Goal: Information Seeking & Learning: Understand process/instructions

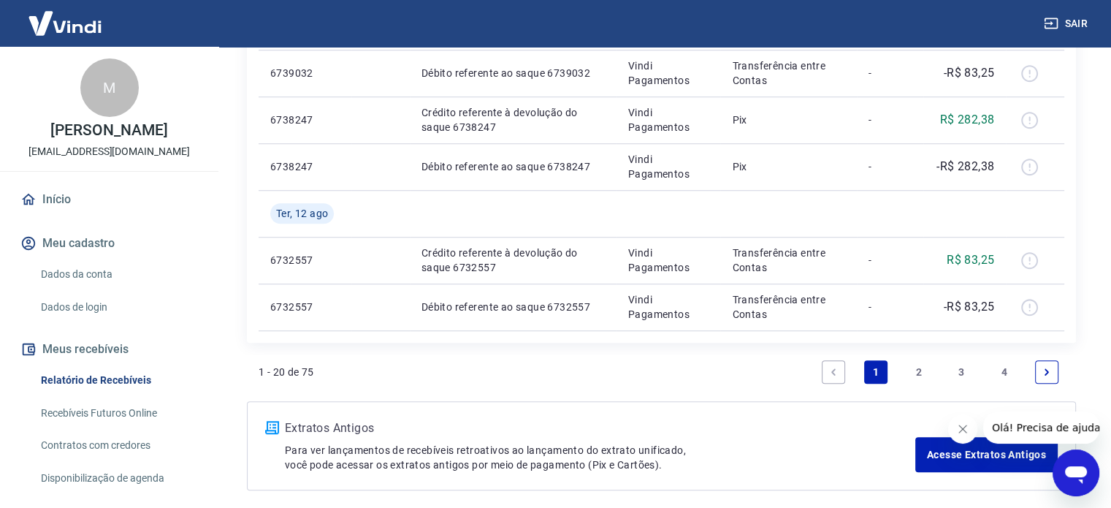
scroll to position [1152, 0]
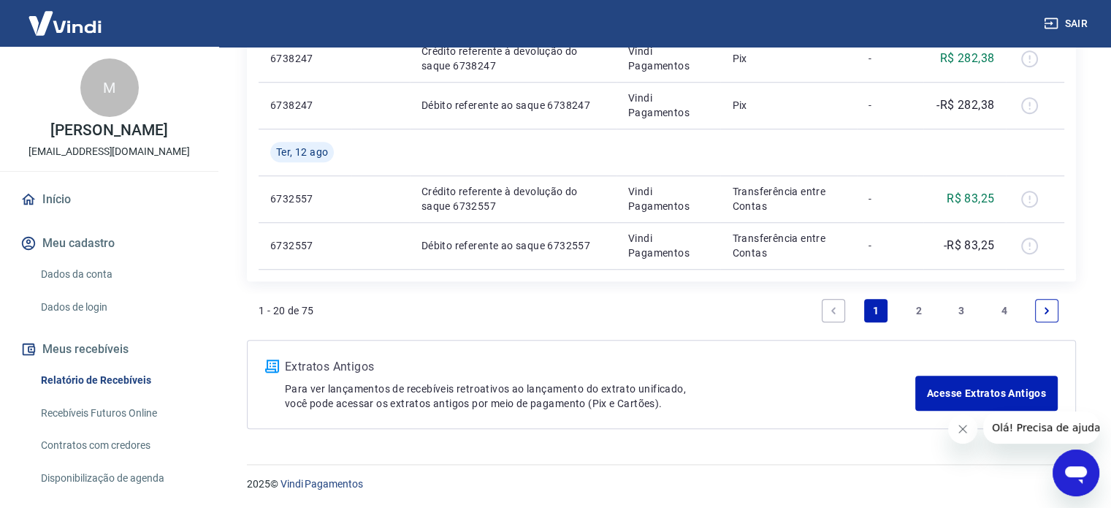
click at [1014, 303] on link "4" at bounding box center [1004, 310] width 23 height 23
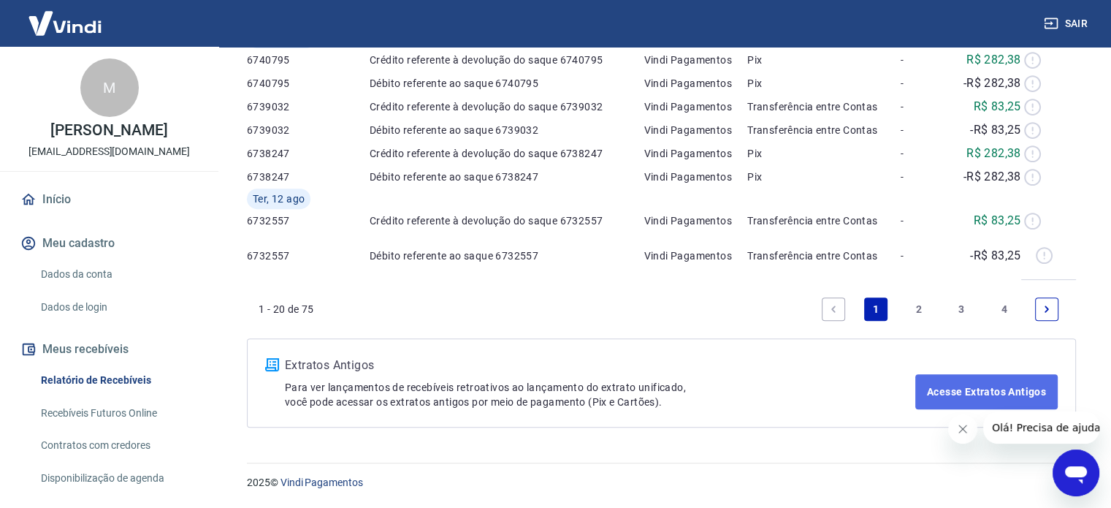
click at [1006, 374] on link "Acesse Extratos Antigos" at bounding box center [987, 391] width 142 height 35
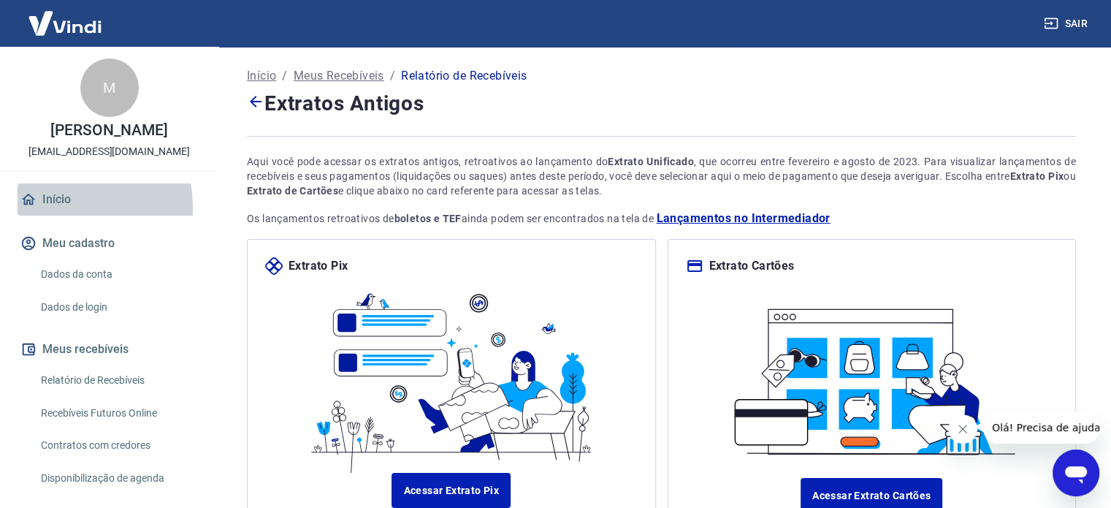
click at [50, 216] on link "Início" at bounding box center [109, 199] width 183 height 32
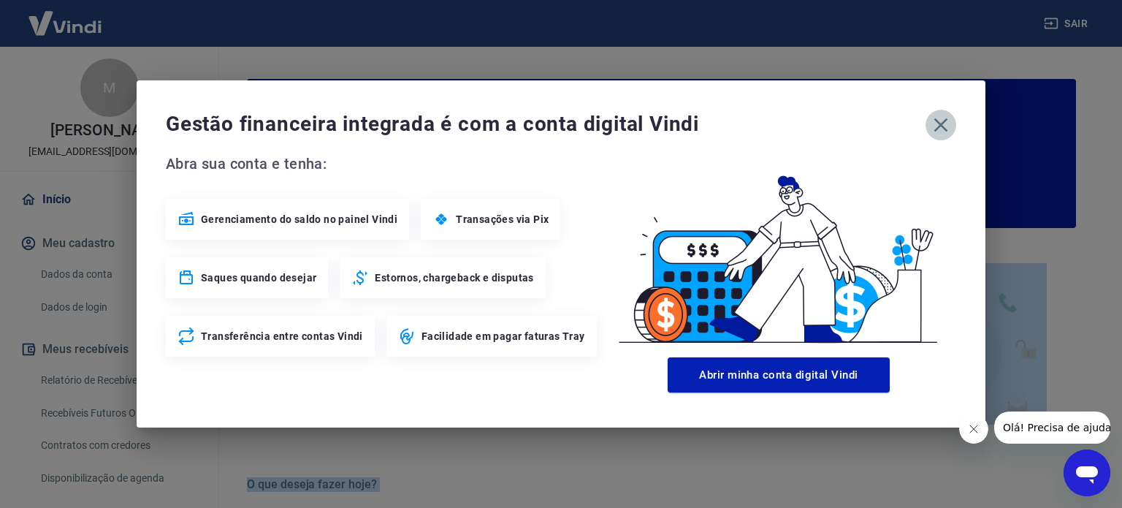
click at [944, 126] on icon "button" at bounding box center [942, 125] width 14 height 14
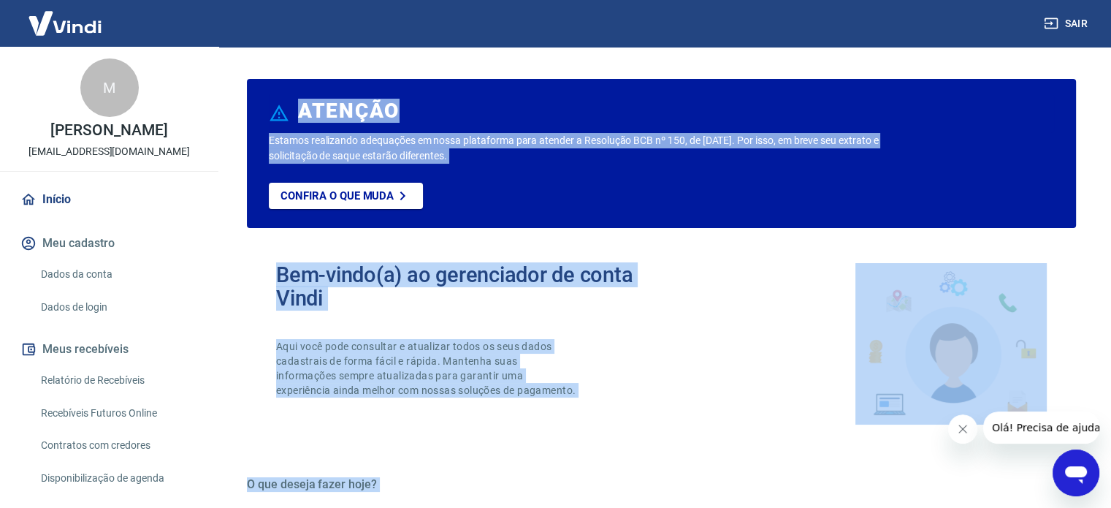
click at [66, 211] on link "Início" at bounding box center [109, 199] width 183 height 32
click at [96, 289] on link "Dados da conta" at bounding box center [118, 274] width 166 height 30
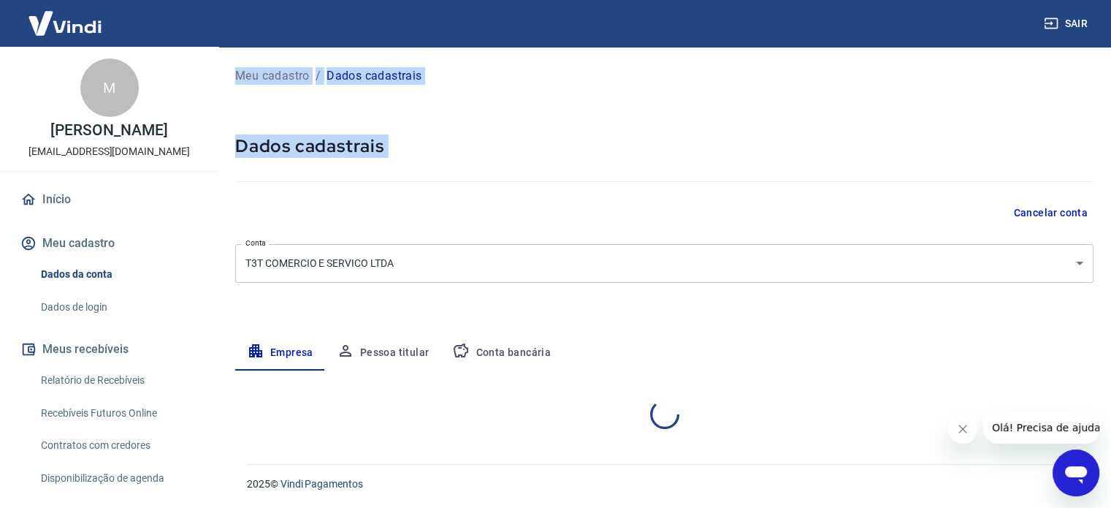
select select "SP"
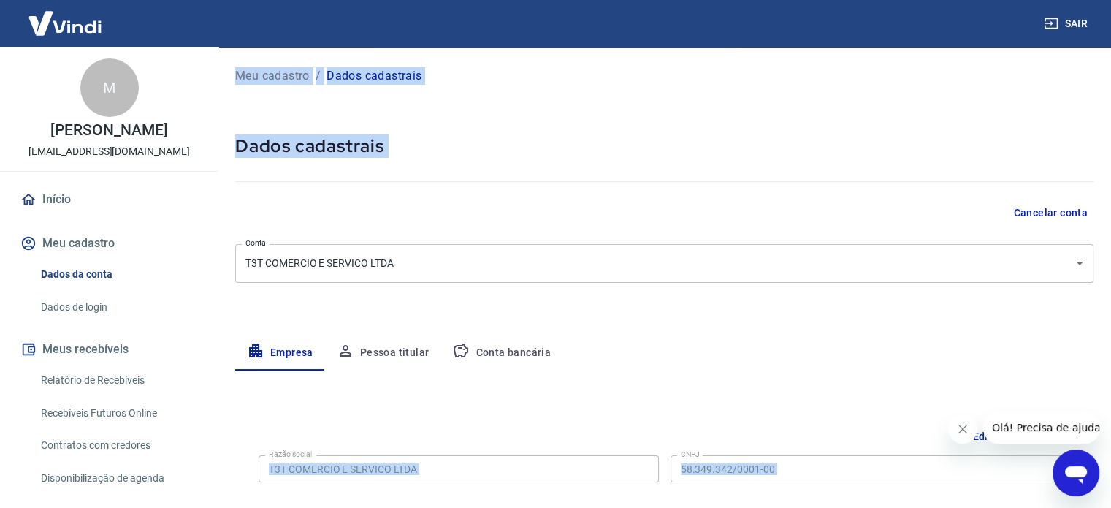
scroll to position [88, 0]
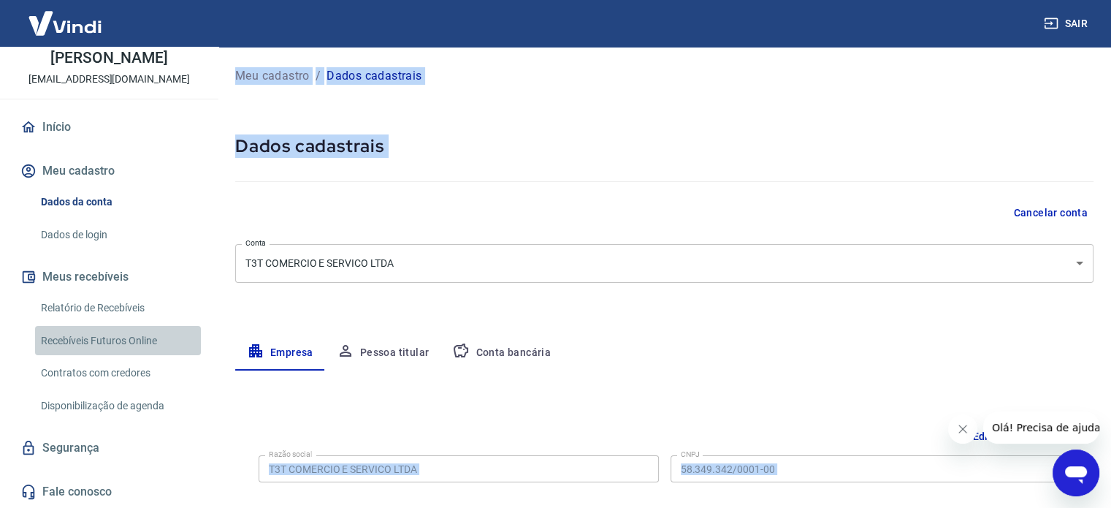
click at [129, 333] on link "Recebíveis Futuros Online" at bounding box center [118, 341] width 166 height 30
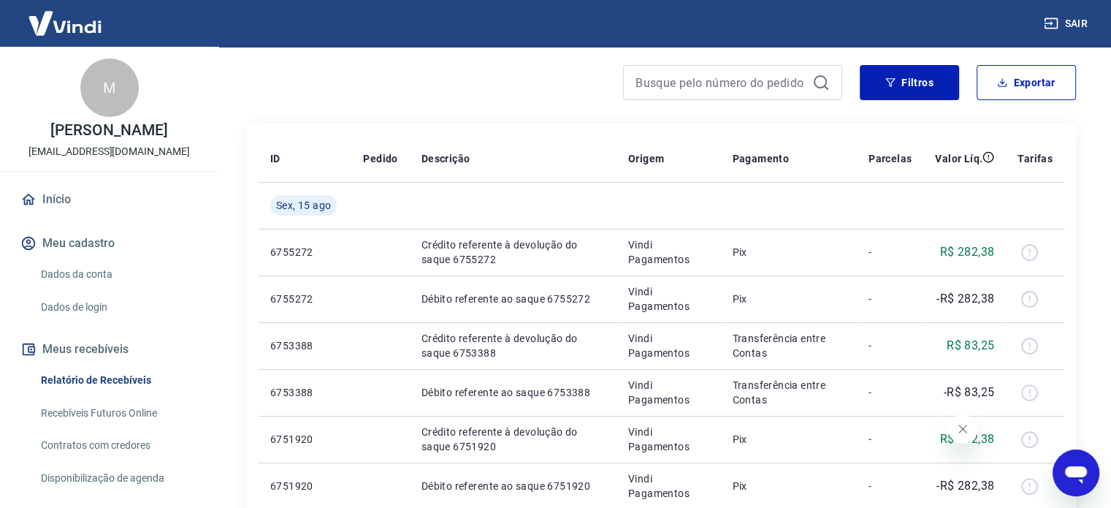
scroll to position [219, 0]
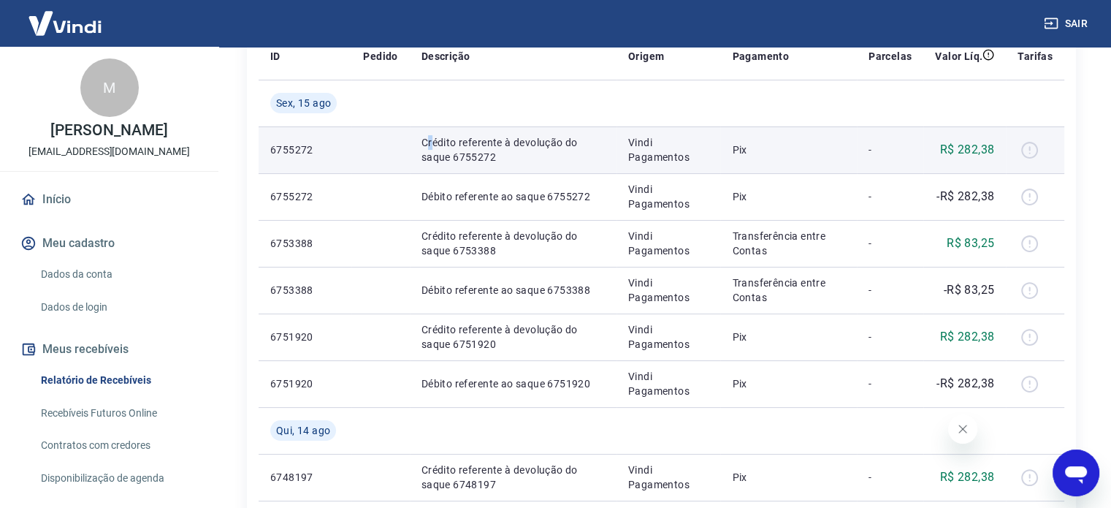
drag, startPoint x: 429, startPoint y: 144, endPoint x: 569, endPoint y: 141, distance: 140.3
click at [462, 144] on p "Crédito referente à devolução do saque 6755272" at bounding box center [513, 149] width 183 height 29
click at [569, 141] on p "Crédito referente à devolução do saque 6755272" at bounding box center [513, 149] width 183 height 29
click at [569, 160] on p "Crédito referente à devolução do saque 6755272" at bounding box center [513, 149] width 183 height 29
click at [585, 142] on p "Crédito referente à devolução do saque 6755272" at bounding box center [513, 149] width 183 height 29
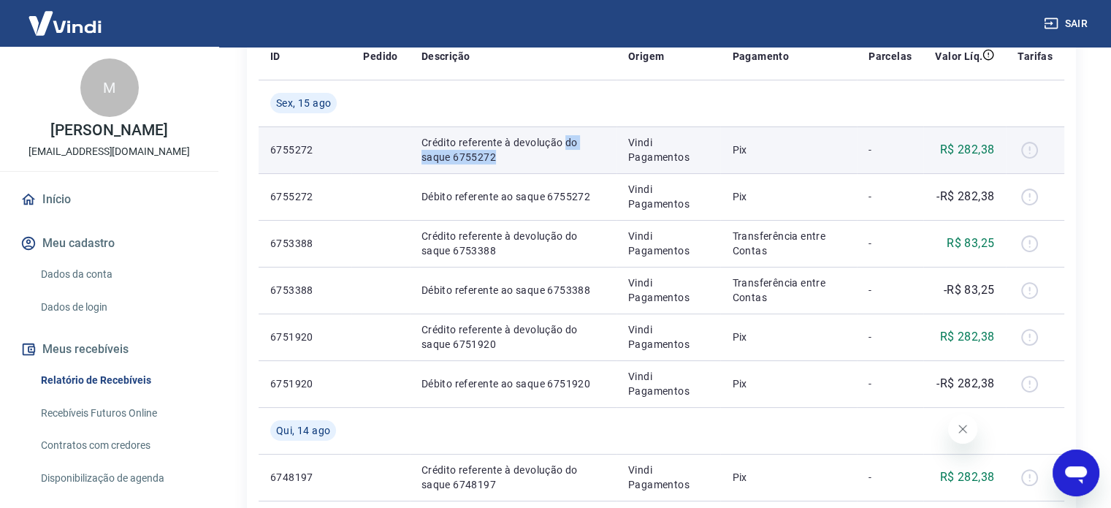
drag, startPoint x: 585, startPoint y: 142, endPoint x: 503, endPoint y: 159, distance: 84.3
click at [503, 159] on p "Crédito referente à devolução do saque 6755272" at bounding box center [513, 149] width 183 height 29
click at [506, 160] on p "Crédito referente à devolução do saque 6755272" at bounding box center [513, 149] width 183 height 29
drag, startPoint x: 614, startPoint y: 139, endPoint x: 718, endPoint y: 156, distance: 105.2
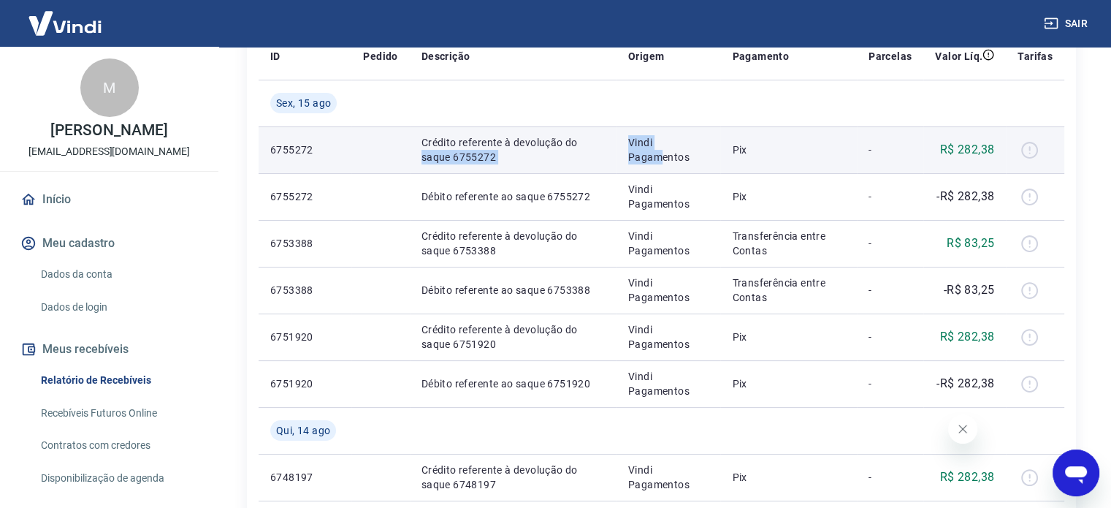
click at [690, 159] on tr "6755272 Crédito referente à devolução do saque 6755272 Vindi Pagamentos Pix - R…" at bounding box center [662, 149] width 806 height 47
click at [752, 155] on p "Pix" at bounding box center [788, 149] width 113 height 15
drag, startPoint x: 805, startPoint y: 153, endPoint x: 926, endPoint y: 153, distance: 121.3
click at [900, 153] on tr "6755272 Crédito referente à devolução do saque 6755272 Vindi Pagamentos Pix - R…" at bounding box center [662, 149] width 806 height 47
click at [926, 153] on td "R$ 282,38" at bounding box center [965, 149] width 83 height 47
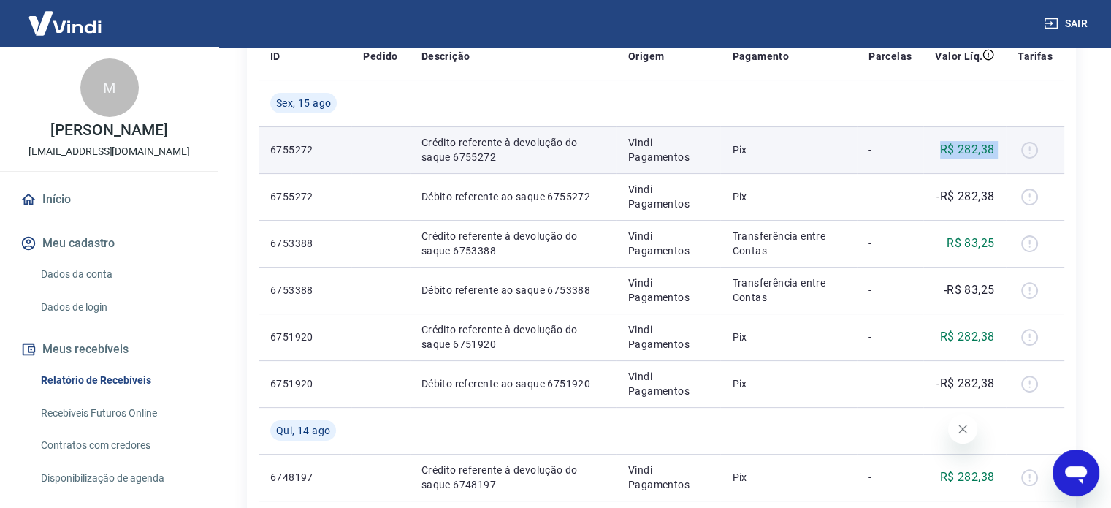
drag, startPoint x: 933, startPoint y: 153, endPoint x: 1032, endPoint y: 151, distance: 98.7
click at [1031, 151] on tr "6755272 Crédito referente à devolução do saque 6755272 Vindi Pagamentos Pix - R…" at bounding box center [662, 149] width 806 height 47
click at [1053, 151] on td at bounding box center [1035, 149] width 58 height 47
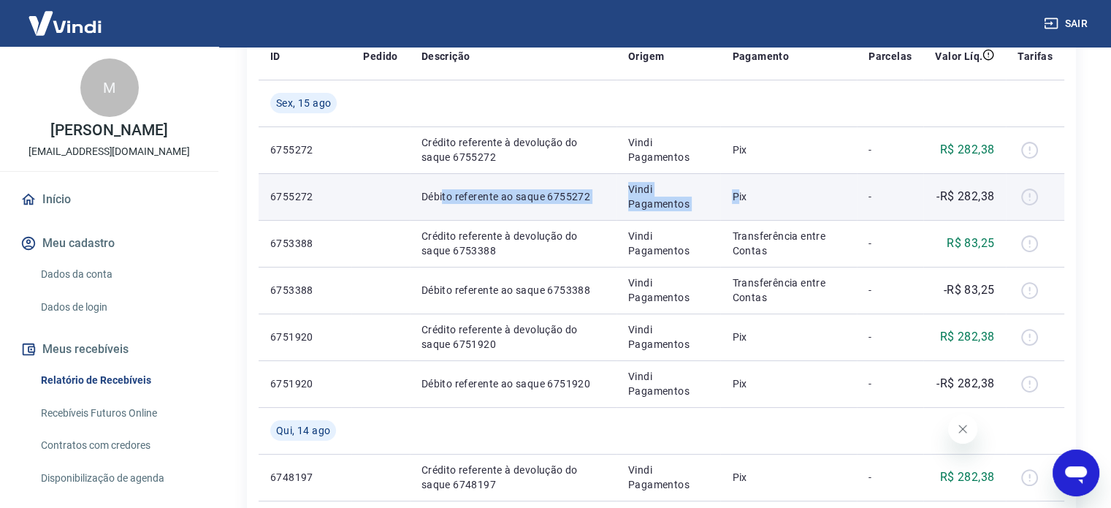
drag, startPoint x: 441, startPoint y: 190, endPoint x: 742, endPoint y: 203, distance: 300.6
click at [742, 203] on tr "6755272 Débito referente ao saque 6755272 Vindi Pagamentos Pix - -R$ 282,38" at bounding box center [662, 196] width 806 height 47
click at [742, 203] on p "Pix" at bounding box center [788, 196] width 113 height 15
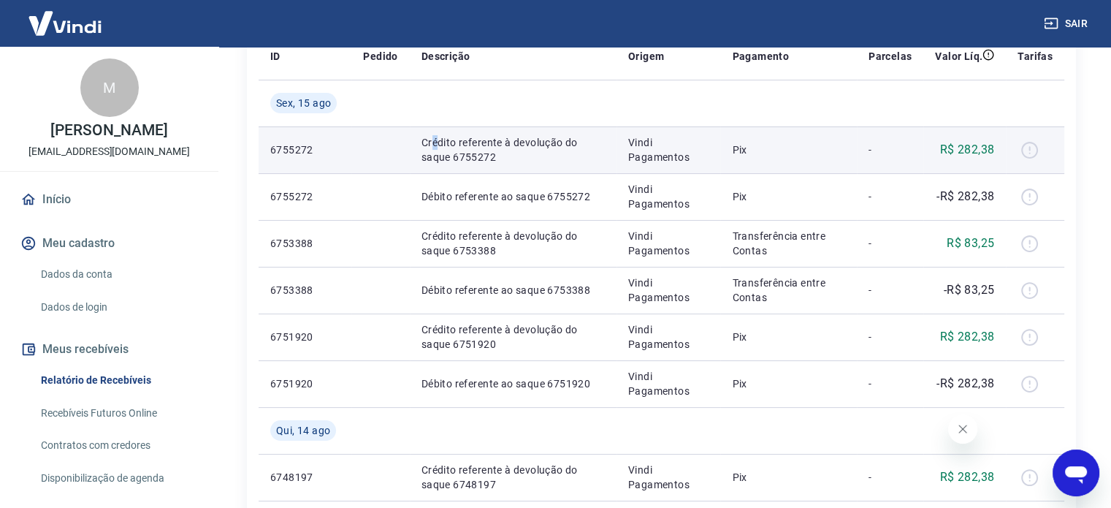
drag, startPoint x: 432, startPoint y: 137, endPoint x: 532, endPoint y: 139, distance: 100.1
click at [457, 139] on p "Crédito referente à devolução do saque 6755272" at bounding box center [513, 149] width 183 height 29
drag, startPoint x: 532, startPoint y: 139, endPoint x: 590, endPoint y: 148, distance: 59.2
click at [590, 148] on p "Crédito referente à devolução do saque 6755272" at bounding box center [513, 149] width 183 height 29
click at [590, 149] on p "Crédito referente à devolução do saque 6755272" at bounding box center [513, 149] width 183 height 29
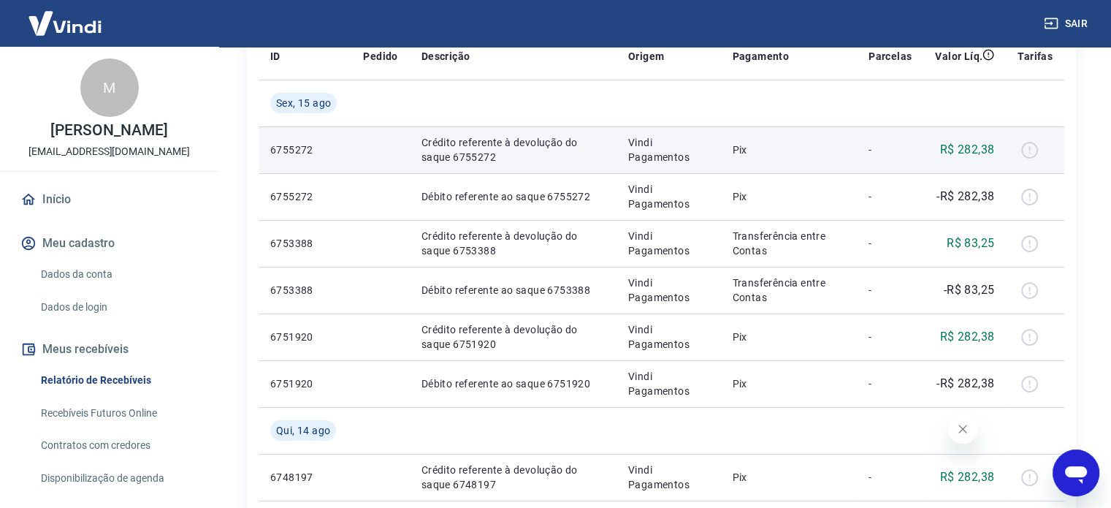
click at [519, 169] on td "Crédito referente à devolução do saque 6755272" at bounding box center [513, 149] width 207 height 47
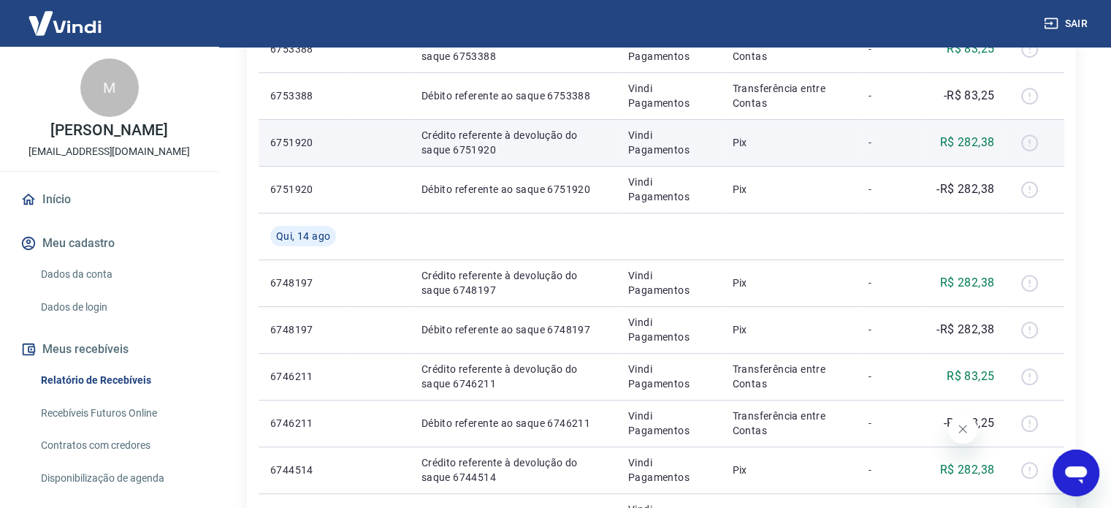
scroll to position [438, 0]
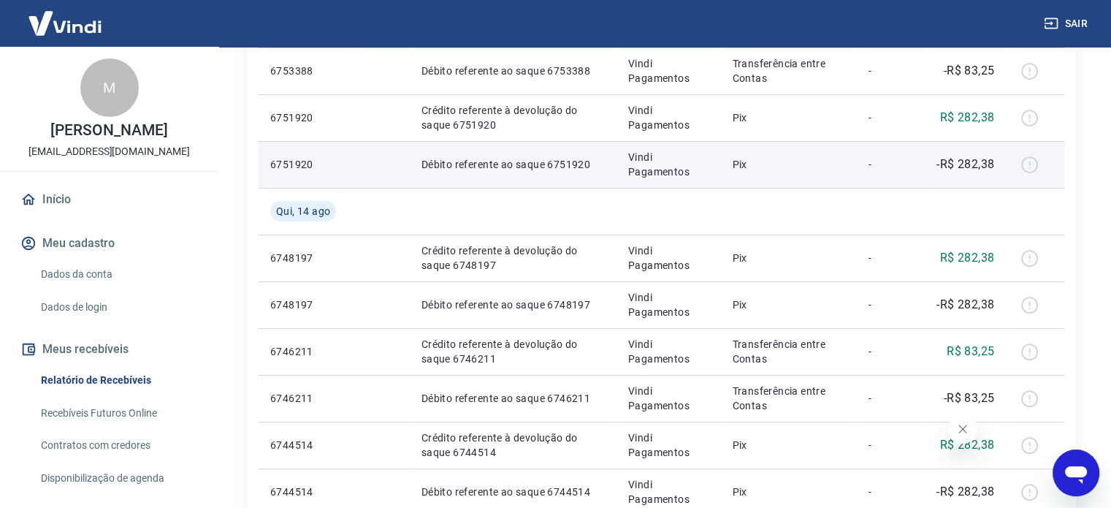
drag, startPoint x: 952, startPoint y: 166, endPoint x: 1020, endPoint y: 165, distance: 68.0
click at [954, 166] on p "-R$ 282,38" at bounding box center [966, 165] width 58 height 18
click at [1038, 165] on div at bounding box center [1035, 164] width 35 height 23
click at [1041, 165] on div at bounding box center [1035, 164] width 35 height 23
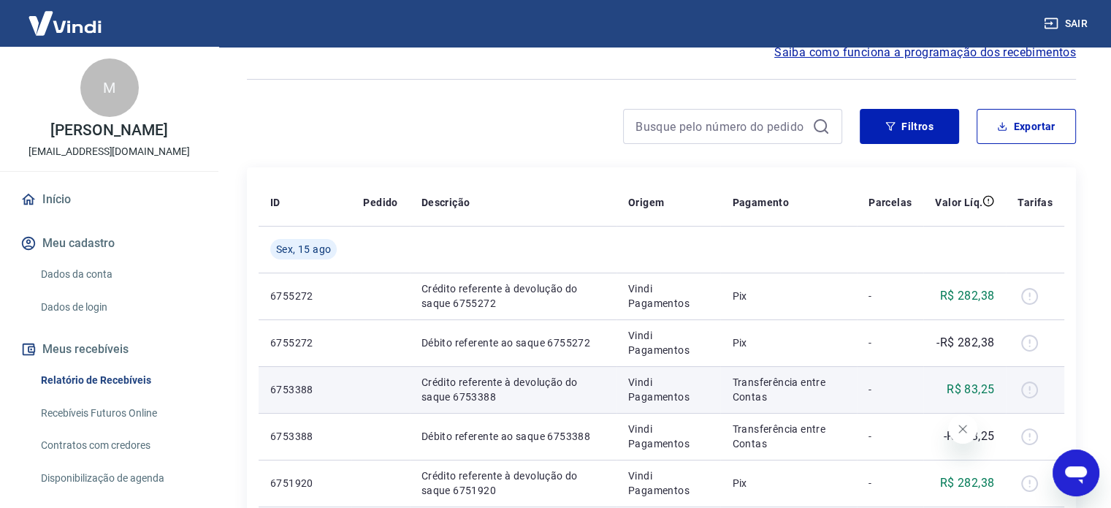
scroll to position [0, 0]
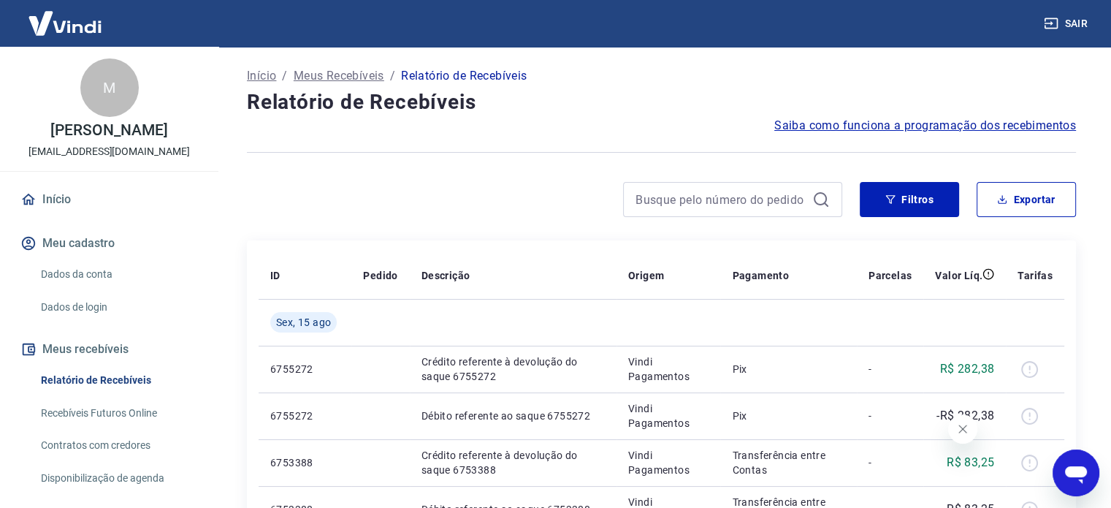
click at [42, 213] on link "Início" at bounding box center [109, 199] width 183 height 32
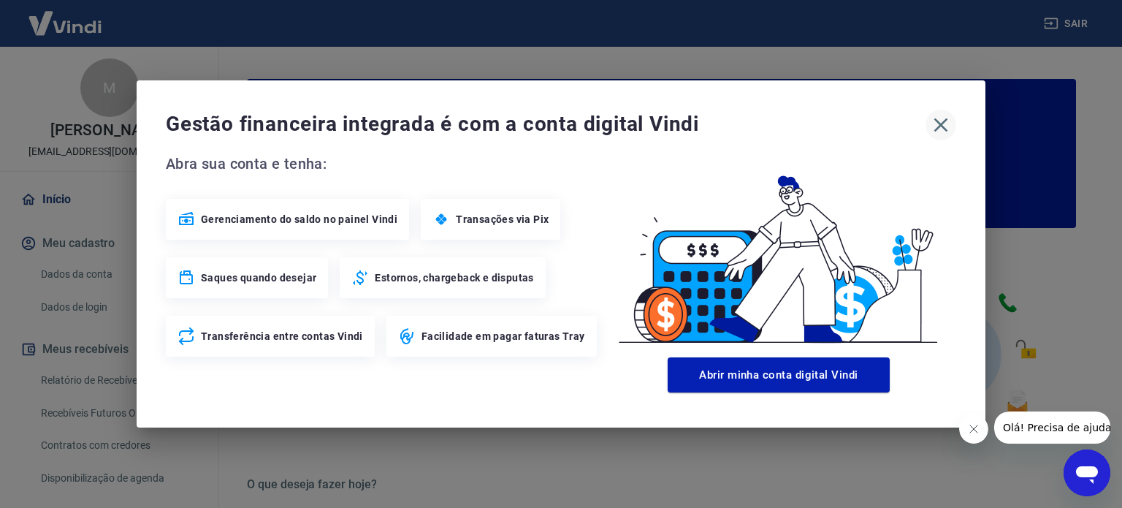
click at [953, 120] on button "button" at bounding box center [941, 125] width 31 height 31
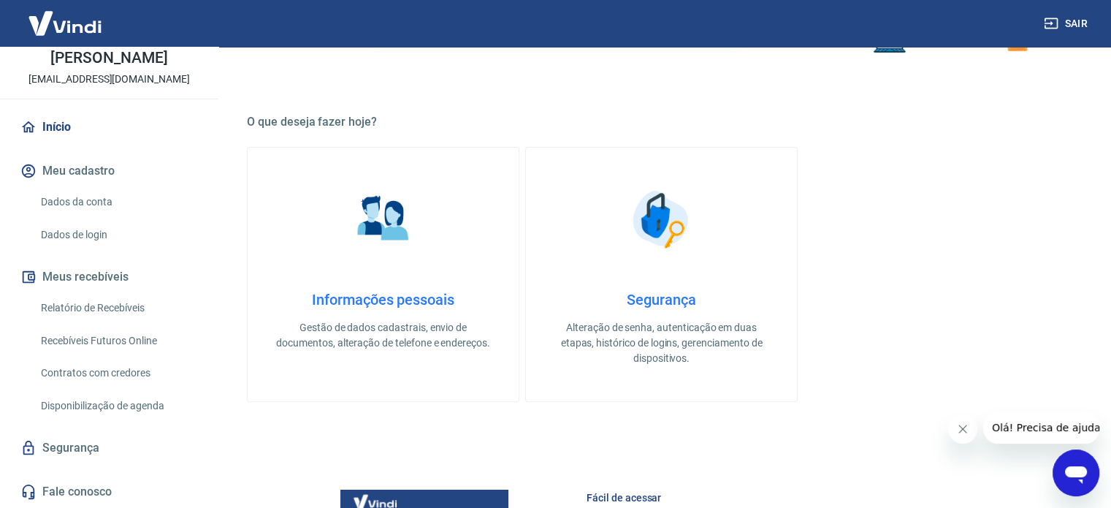
scroll to position [365, 0]
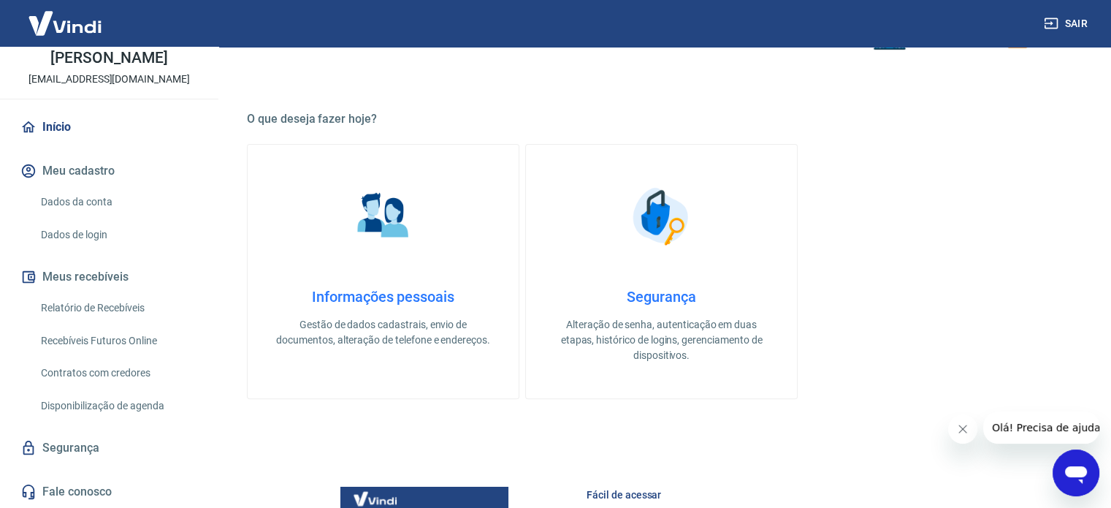
click at [92, 297] on link "Relatório de Recebíveis" at bounding box center [118, 308] width 166 height 30
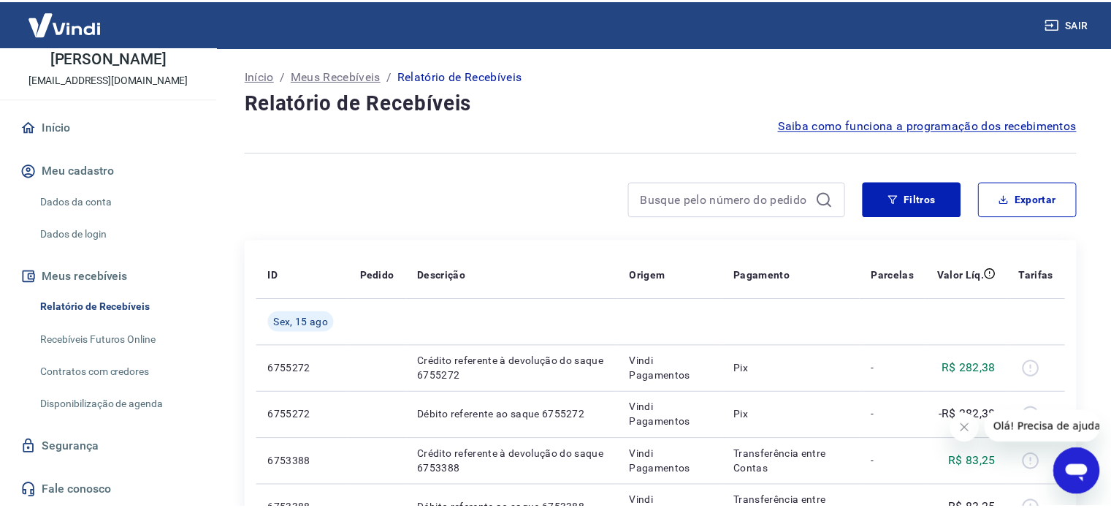
scroll to position [73, 0]
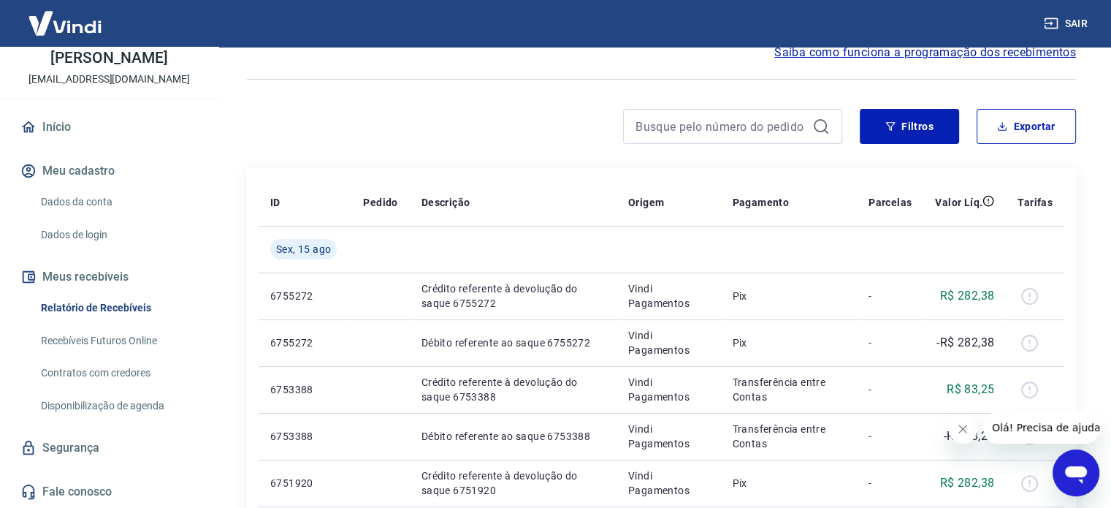
click at [1079, 482] on icon "Abrir janela de mensagens" at bounding box center [1076, 473] width 26 height 26
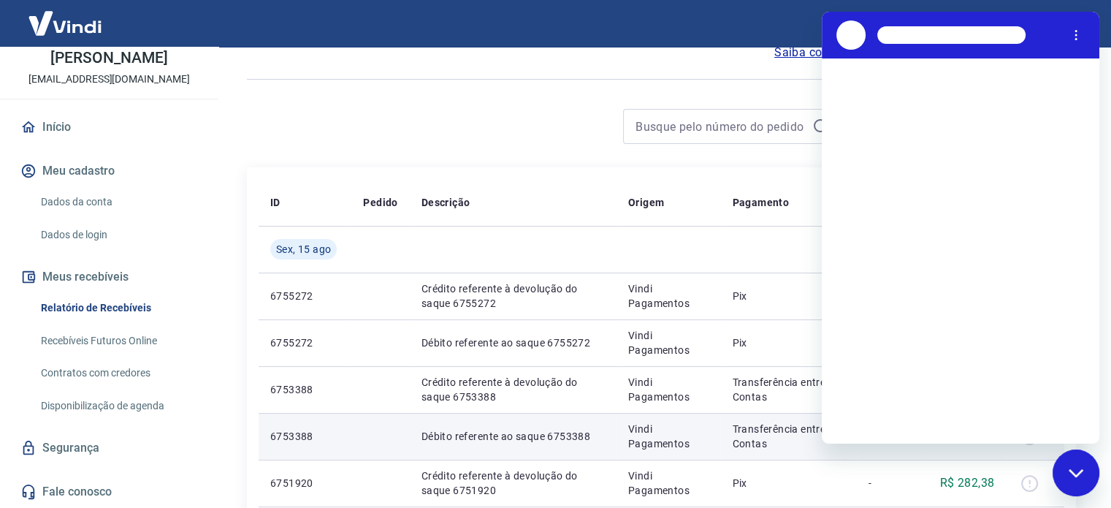
scroll to position [0, 0]
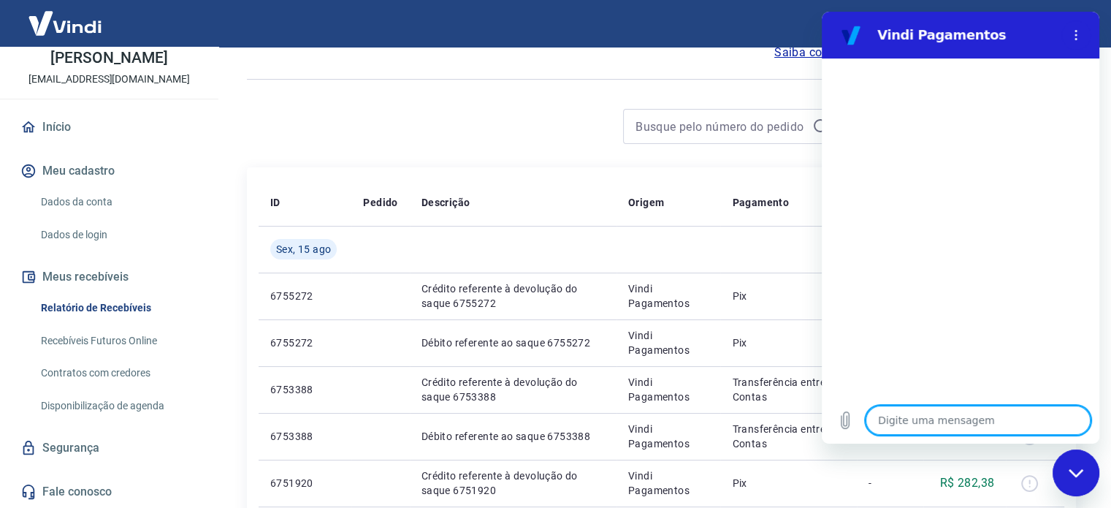
click at [954, 401] on div "Digite uma mensagem x" at bounding box center [961, 420] width 278 height 47
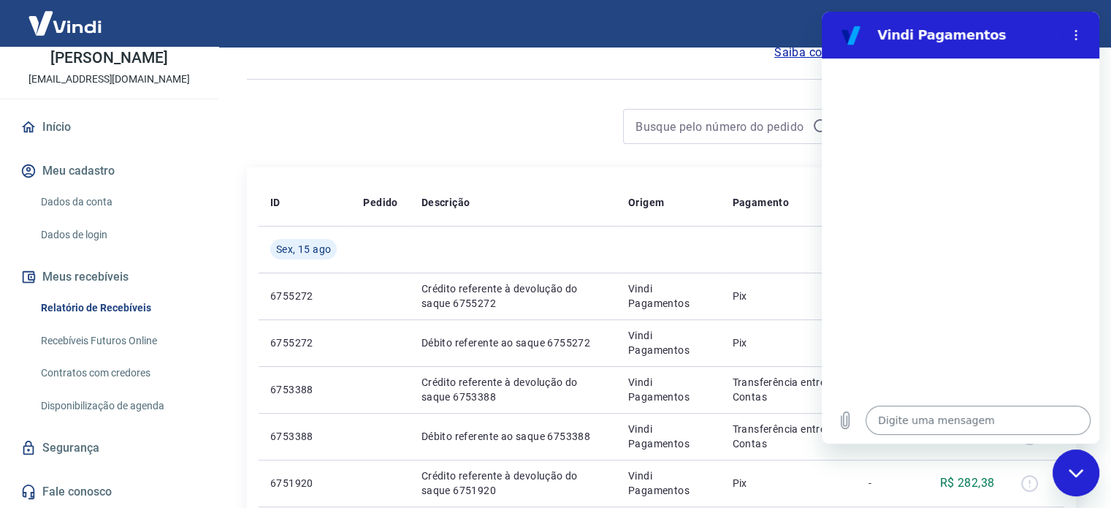
click at [924, 415] on textarea at bounding box center [978, 420] width 225 height 29
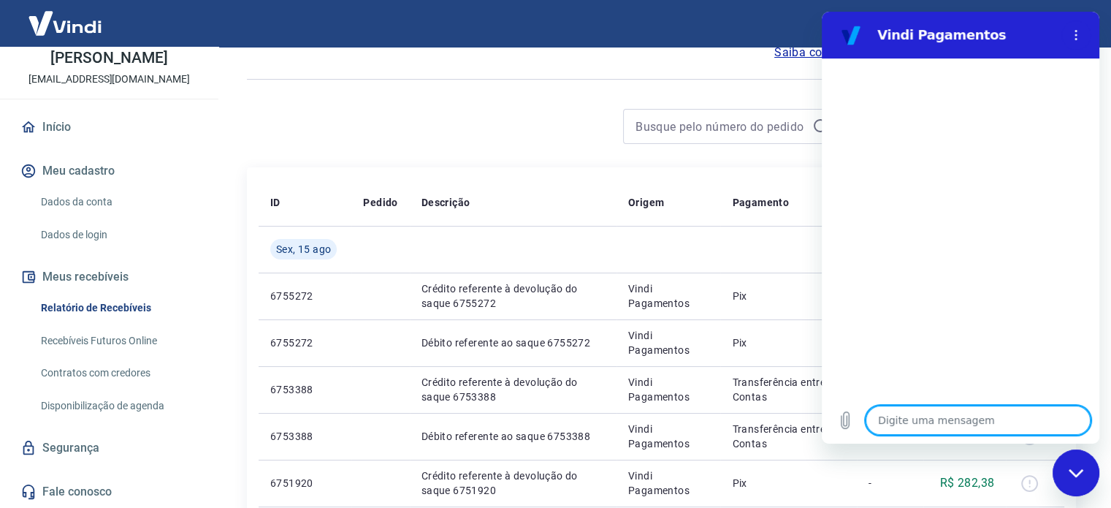
click at [924, 415] on textarea at bounding box center [978, 420] width 225 height 29
type textarea "f"
type textarea "x"
type textarea "fa"
type textarea "x"
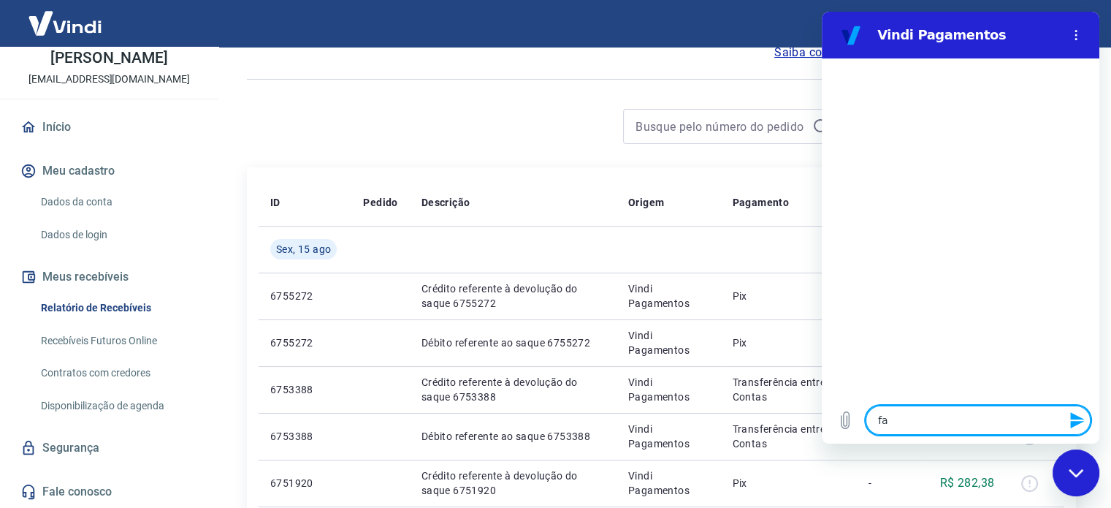
type textarea "fal"
type textarea "x"
type textarea "fala"
type textarea "x"
type textarea "falar"
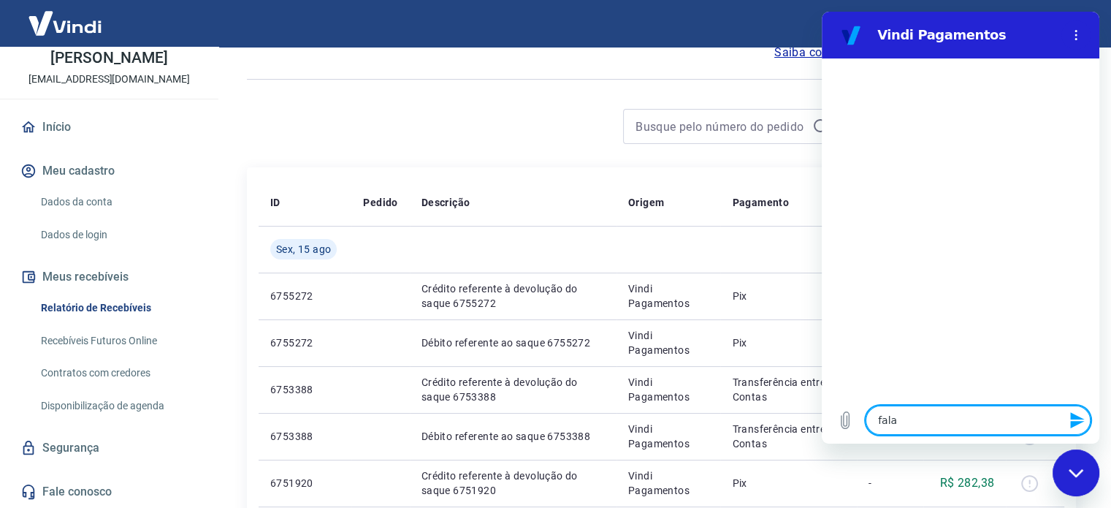
type textarea "x"
type textarea "falar"
type textarea "x"
type textarea "falar c"
type textarea "x"
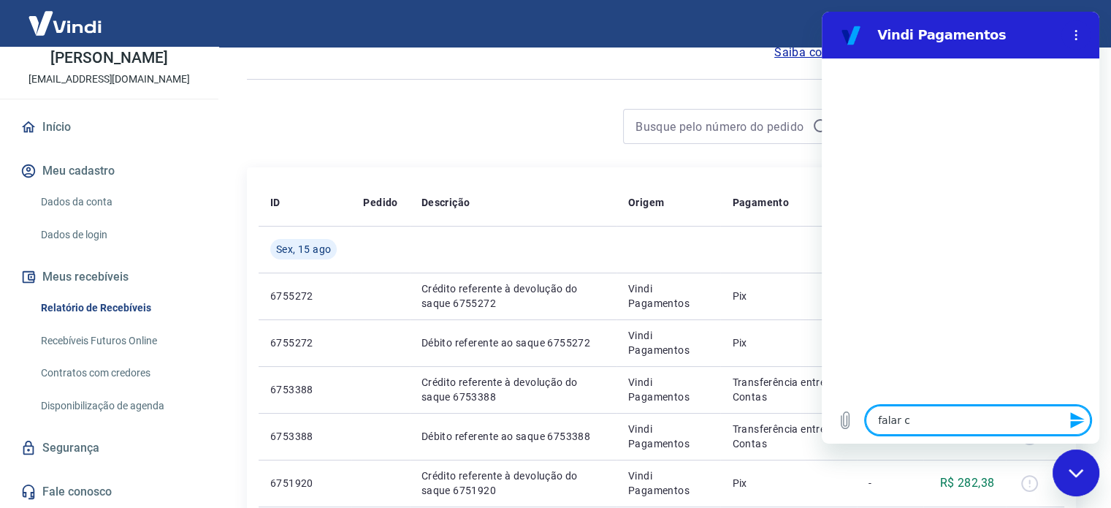
type textarea "falar co"
type textarea "x"
type textarea "falar com"
type textarea "x"
type textarea "falar com"
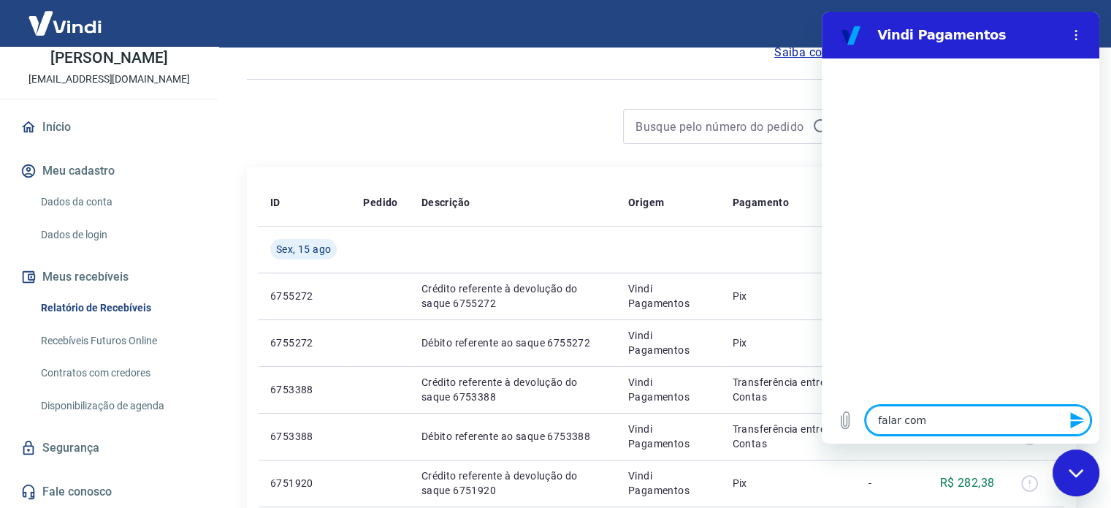
type textarea "x"
type textarea "falar com e"
type textarea "x"
type textarea "falar com es"
type textarea "x"
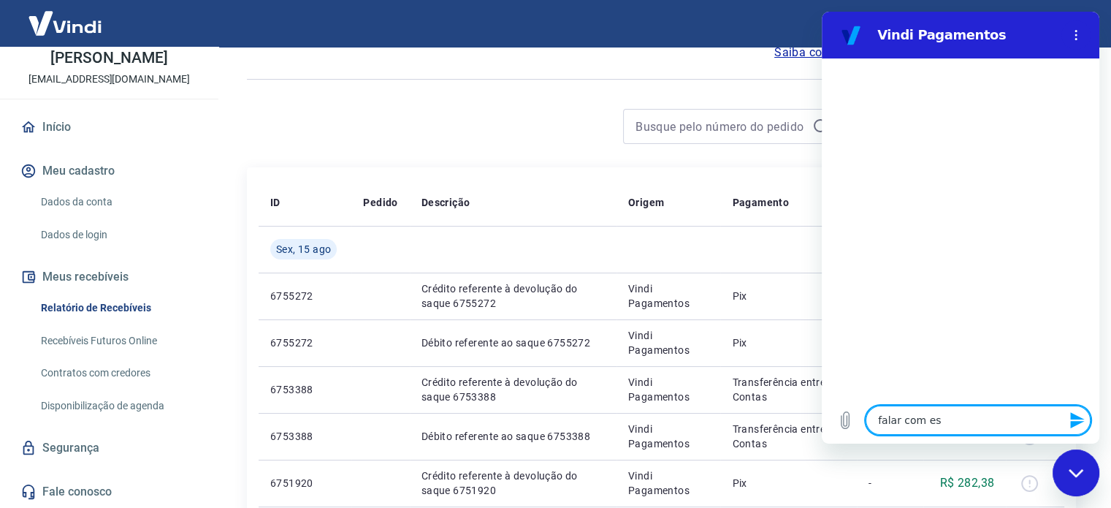
type textarea "falar com esp"
type textarea "x"
type textarea "falar com espe"
type textarea "x"
type textarea "falar com espec"
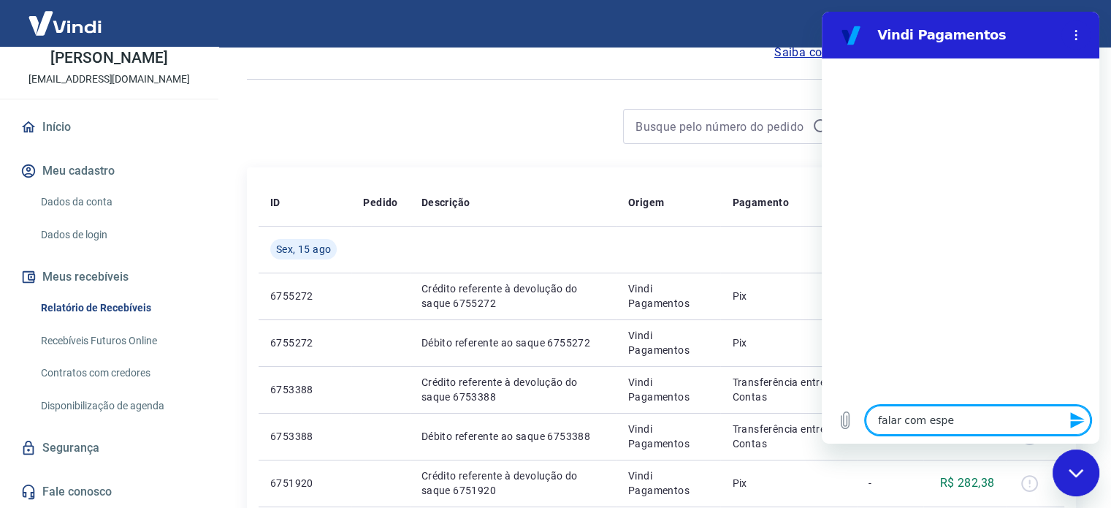
type textarea "x"
type textarea "falar com especi"
type textarea "x"
type textarea "falar com especia"
type textarea "x"
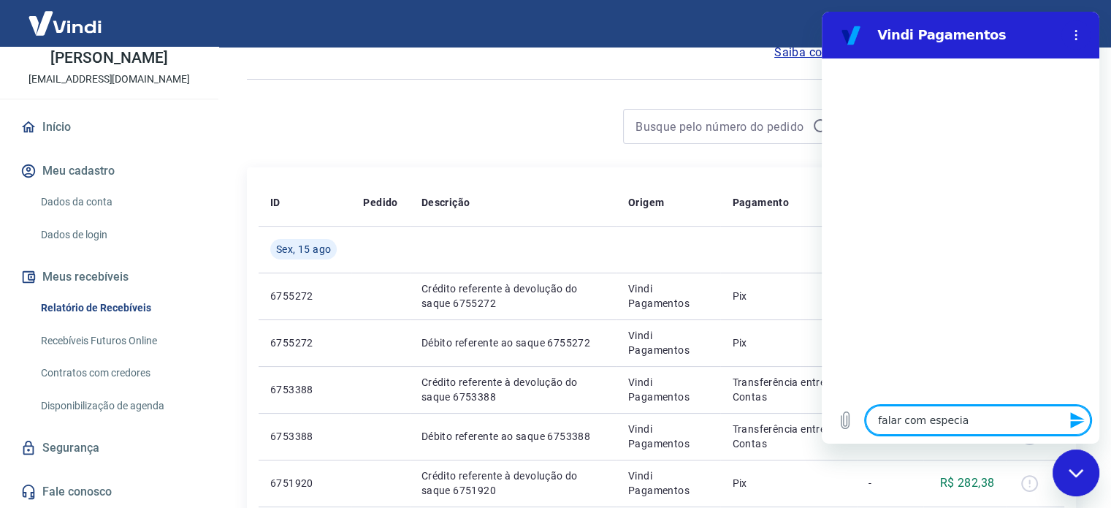
type textarea "falar com especial"
type textarea "x"
type textarea "falar com especiali"
type textarea "x"
type textarea "falar com especialis"
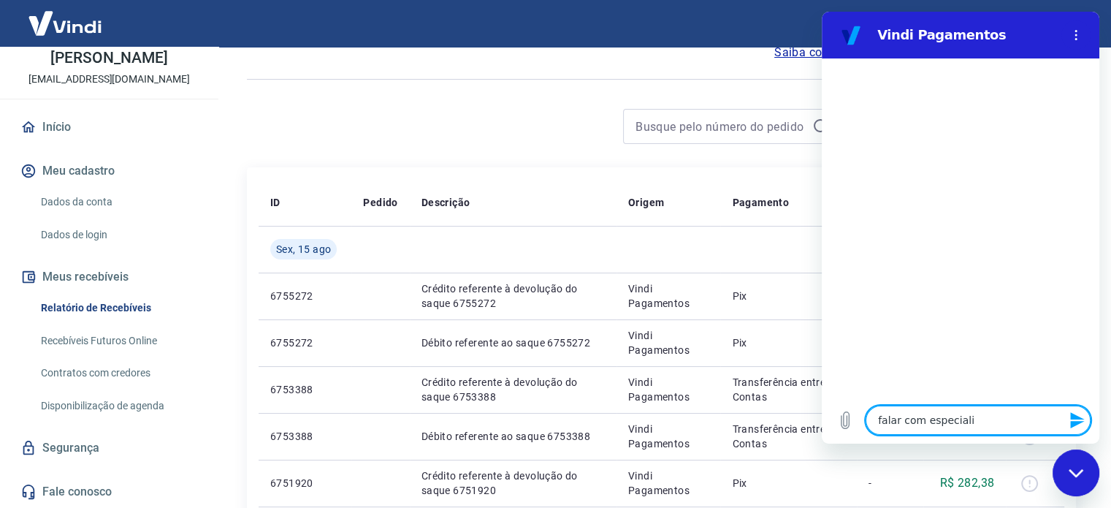
type textarea "x"
type textarea "falar com especialist"
type textarea "x"
type textarea "falar com especialista"
type textarea "x"
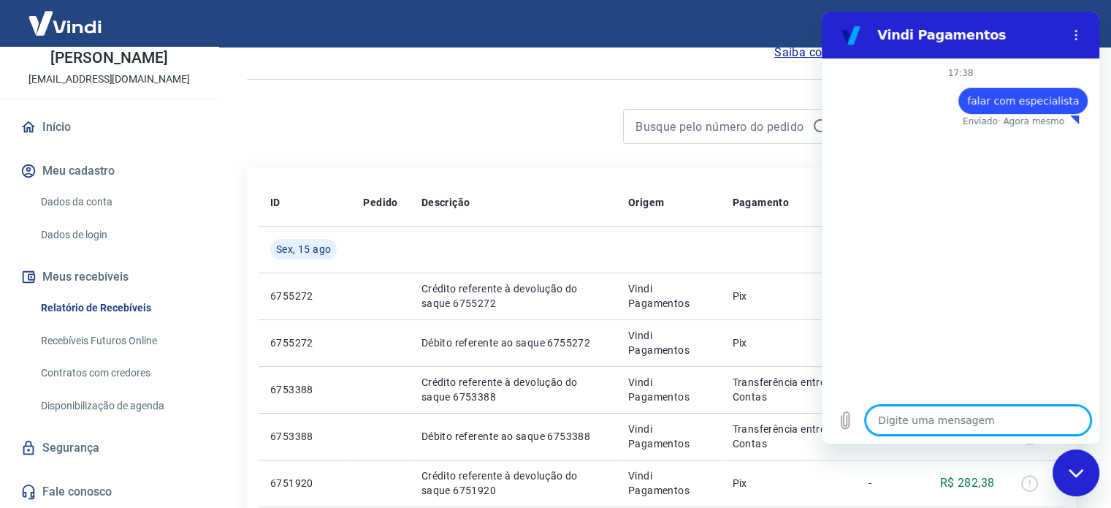
type textarea "x"
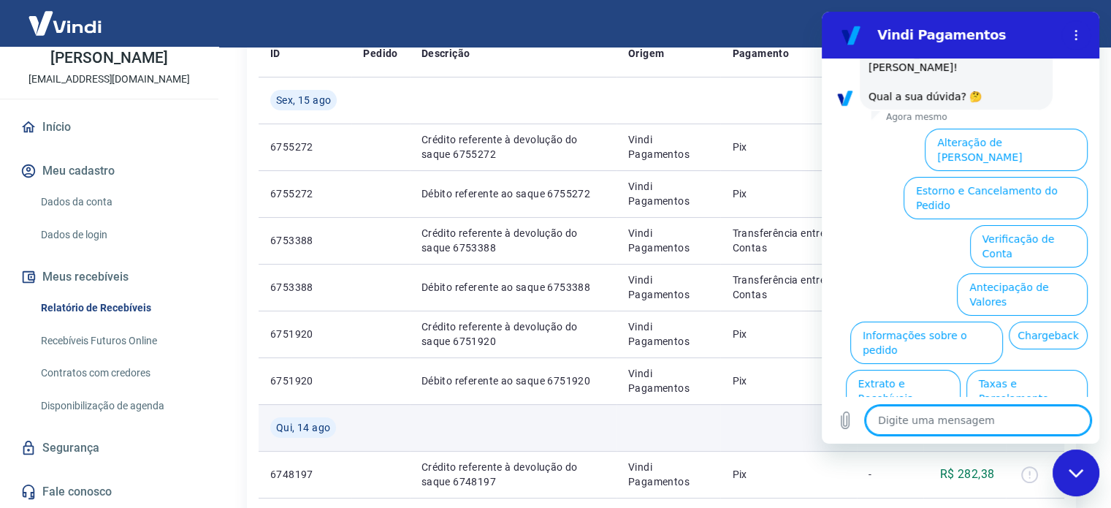
scroll to position [146, 0]
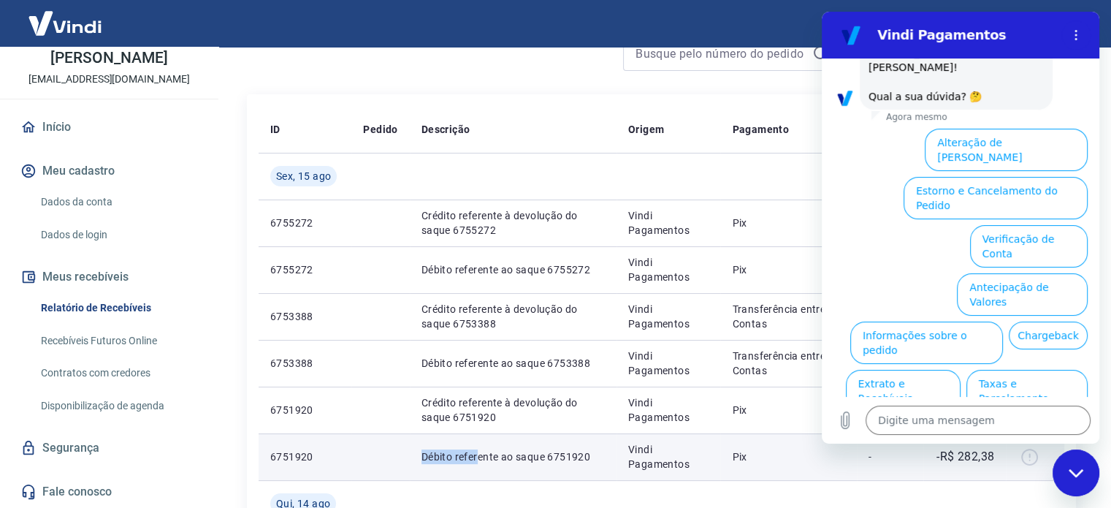
drag, startPoint x: 398, startPoint y: 455, endPoint x: 482, endPoint y: 449, distance: 83.6
click at [482, 449] on tr "6751920 Débito referente ao saque 6751920 Vindi Pagamentos Pix - -R$ 282,38" at bounding box center [662, 456] width 806 height 47
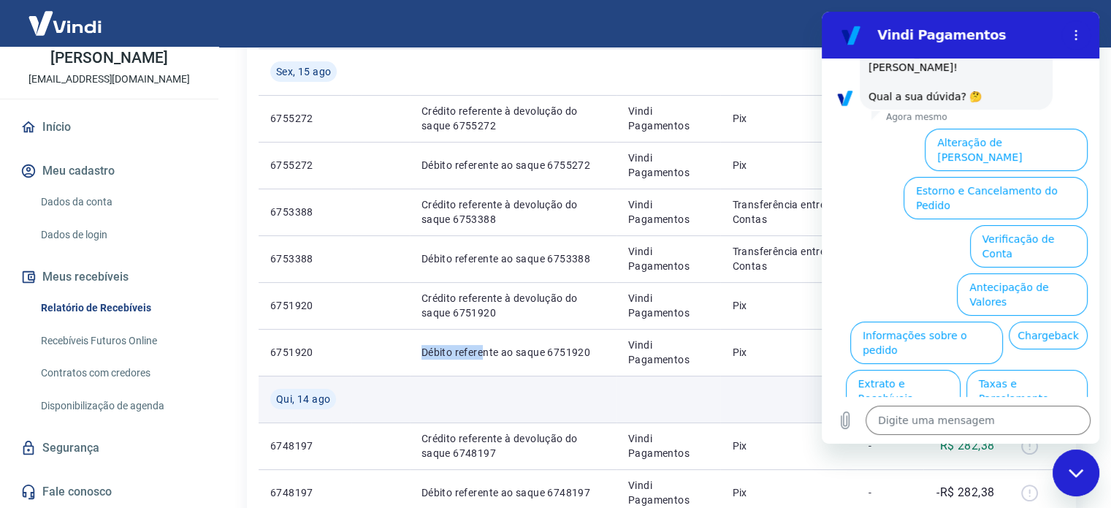
scroll to position [73, 0]
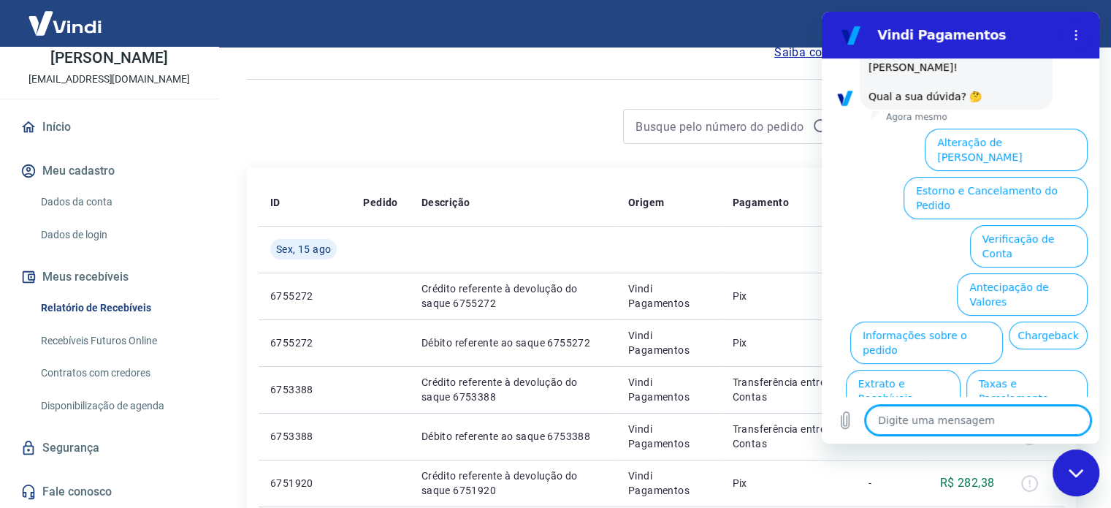
click at [957, 432] on textarea at bounding box center [978, 420] width 225 height 29
type textarea "f"
type textarea "x"
type textarea "fa"
type textarea "x"
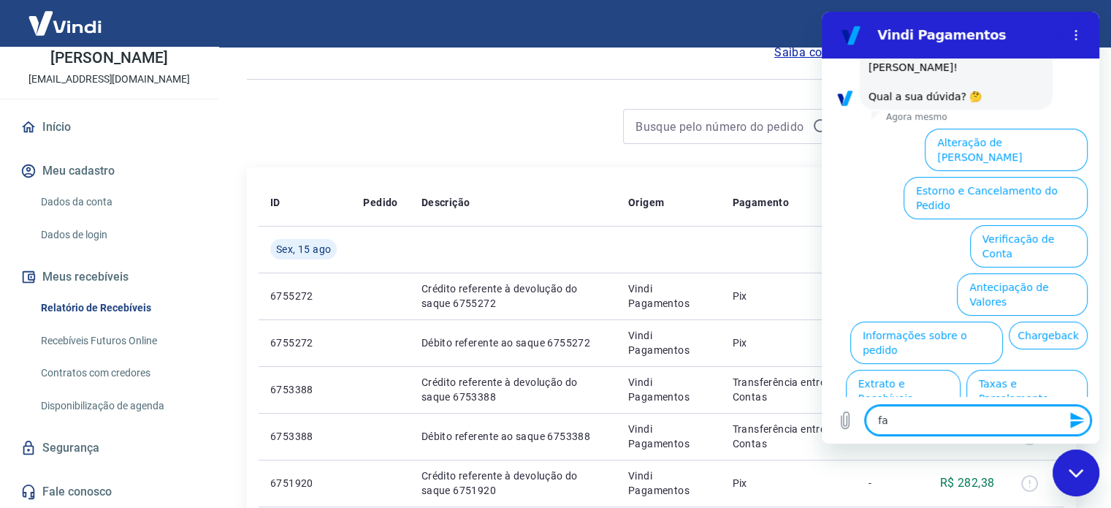
type textarea "fal"
type textarea "x"
type textarea "fala"
type textarea "x"
type textarea "falar"
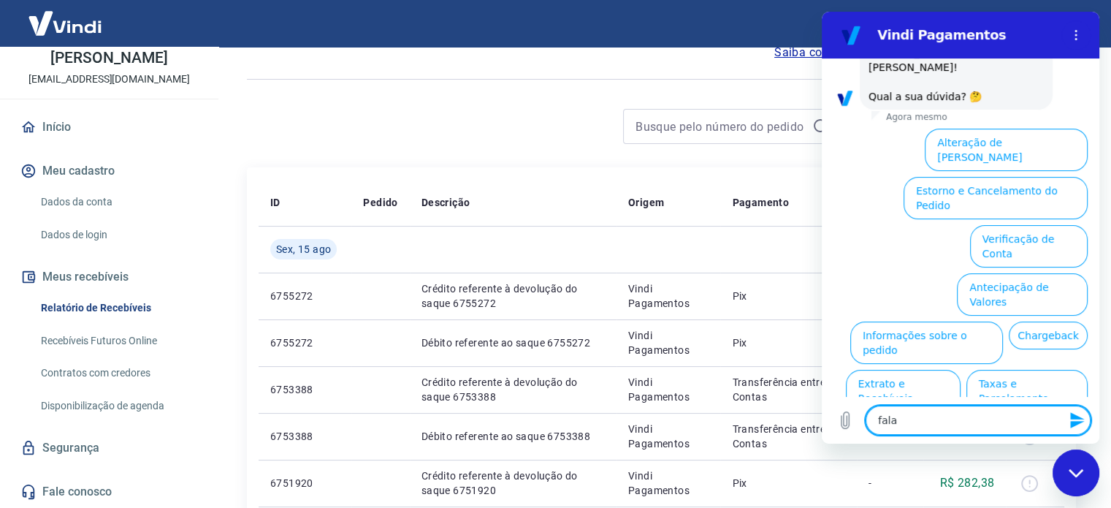
type textarea "x"
type textarea "falar"
type textarea "x"
type textarea "falar c"
type textarea "x"
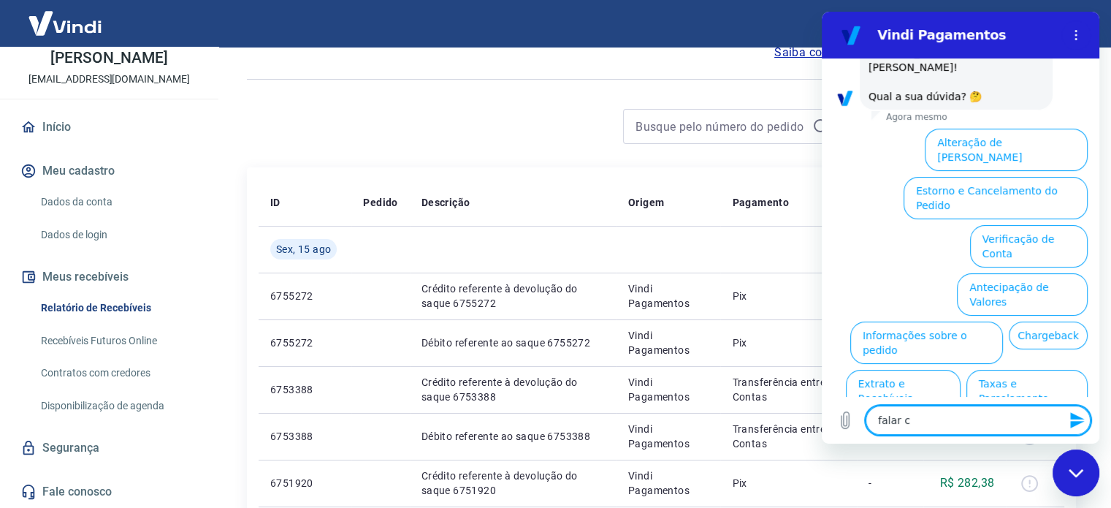
type textarea "falar co"
type textarea "x"
type textarea "falar com"
type textarea "x"
type textarea "falar com"
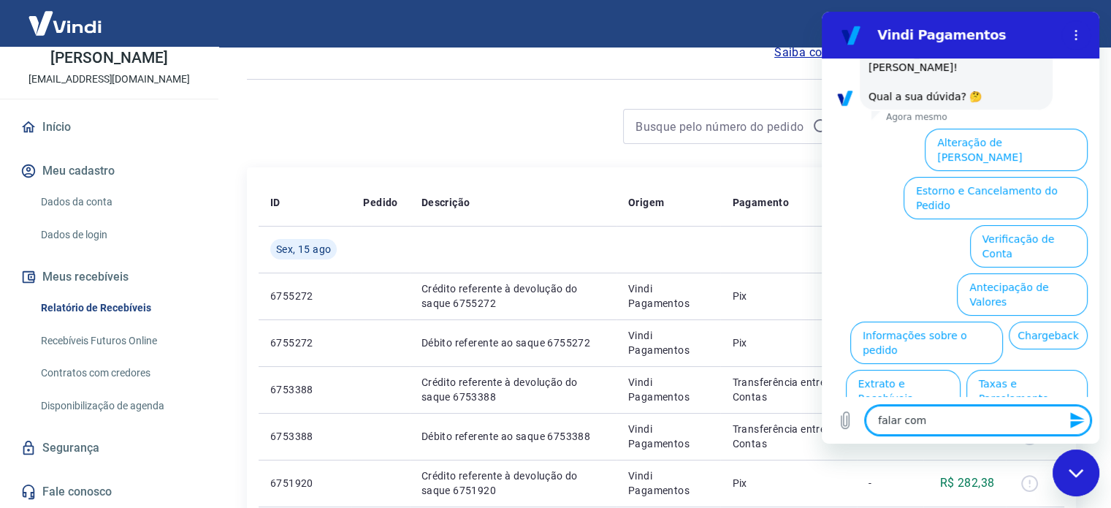
type textarea "x"
type textarea "falar com e"
type textarea "x"
type textarea "falar com ed"
type textarea "x"
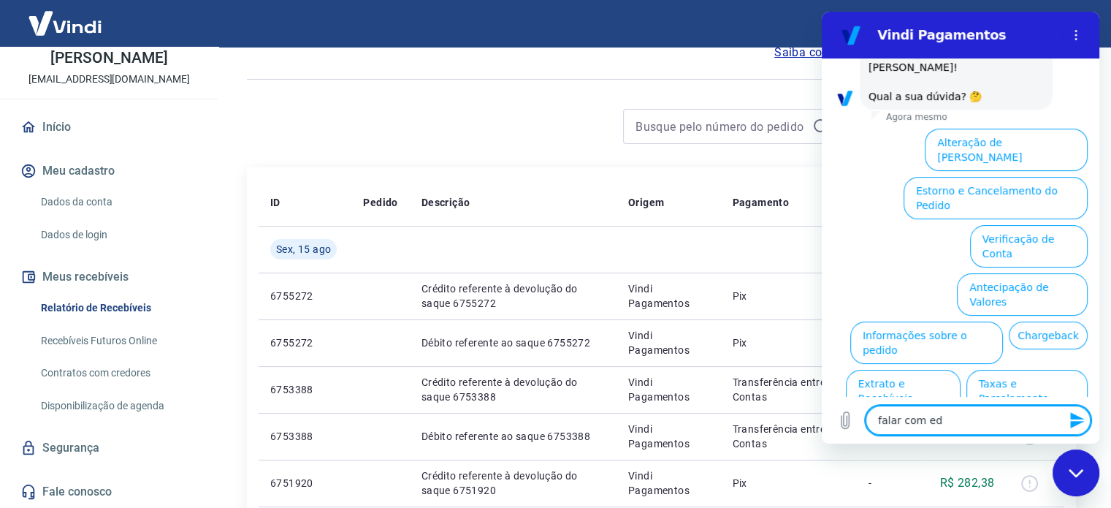
type textarea "falar com e"
type textarea "x"
type textarea "falar com es"
type textarea "x"
type textarea "falar com esp"
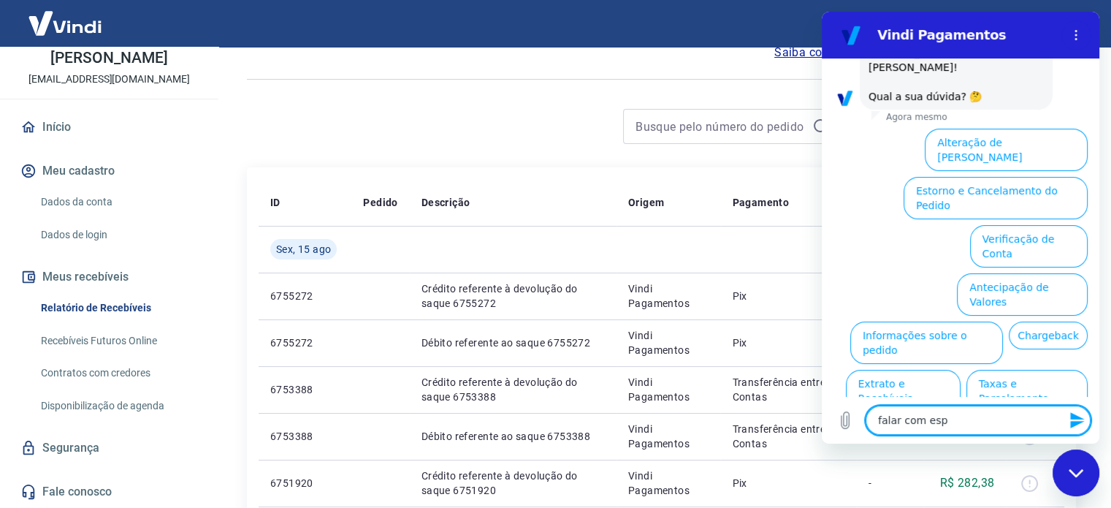
type textarea "x"
type textarea "falar com espe"
type textarea "x"
type textarea "falar com espec"
type textarea "x"
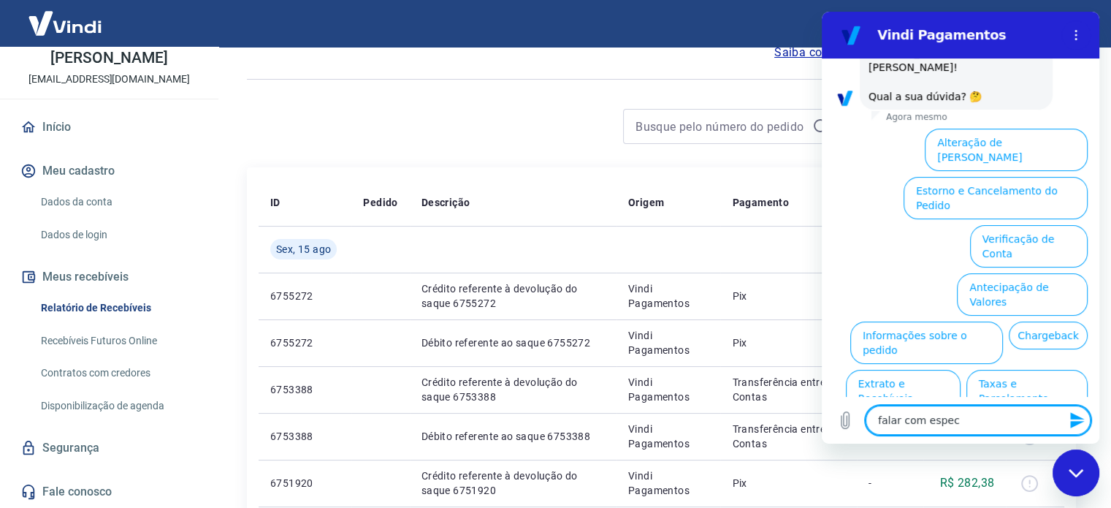
type textarea "falar com especi"
type textarea "x"
type textarea "falar com especia"
type textarea "x"
type textarea "falar com especial"
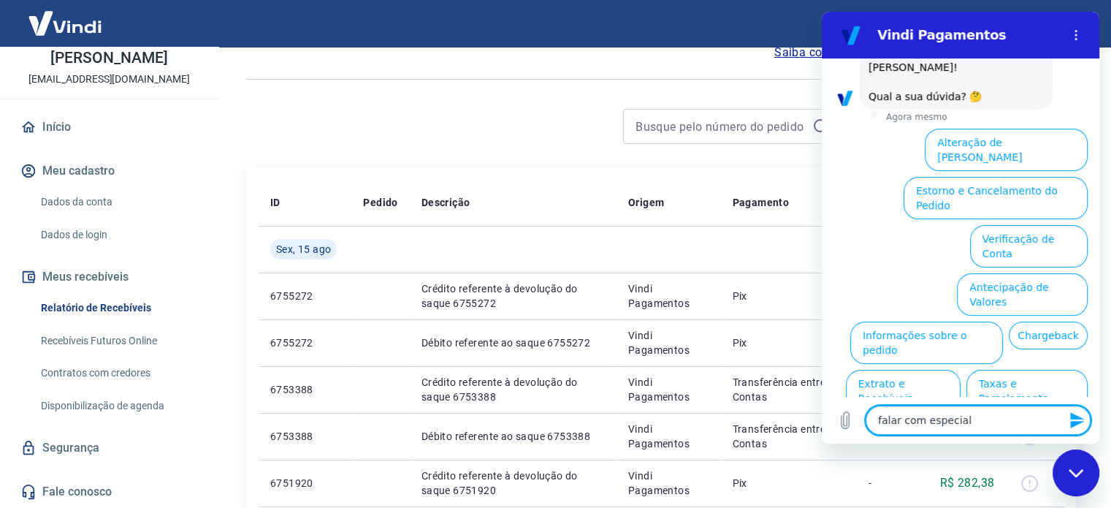
type textarea "x"
type textarea "falar com especiali"
type textarea "x"
type textarea "falar com especialis"
type textarea "x"
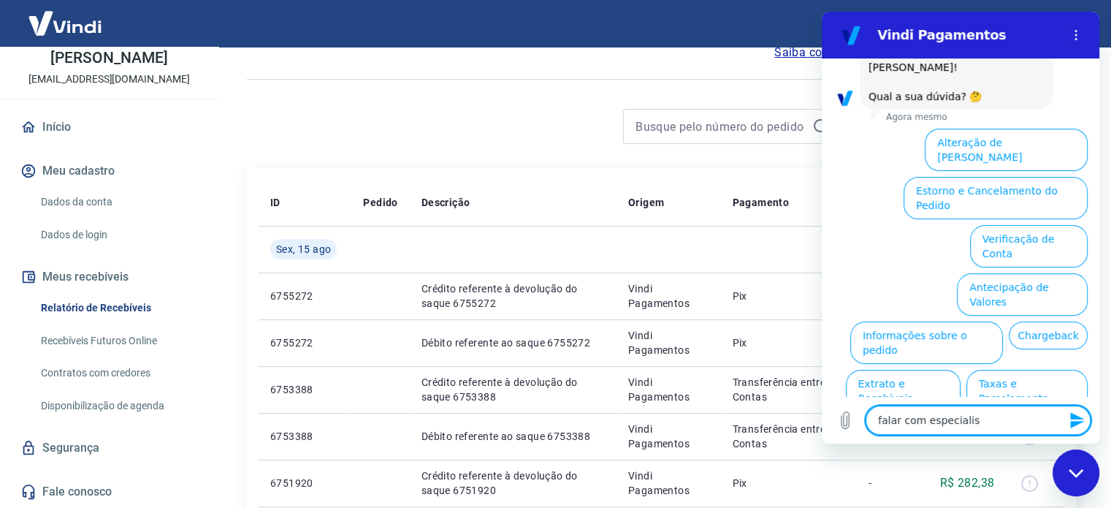
type textarea "falar com especialist"
type textarea "x"
type textarea "falar com especialista"
type textarea "x"
type textarea "falar com especialista"
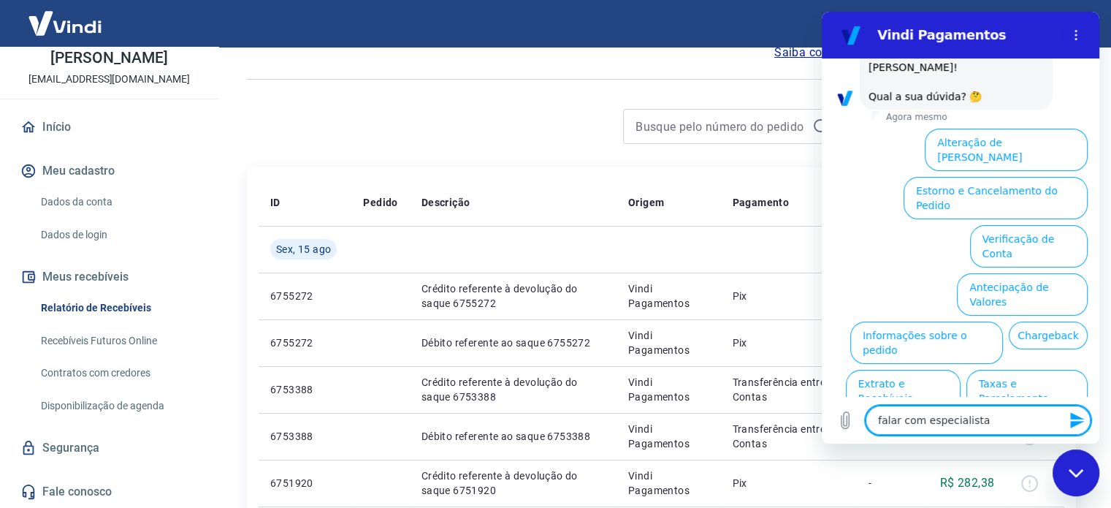
click at [1076, 411] on icon "Enviar mensagem" at bounding box center [1078, 420] width 18 height 18
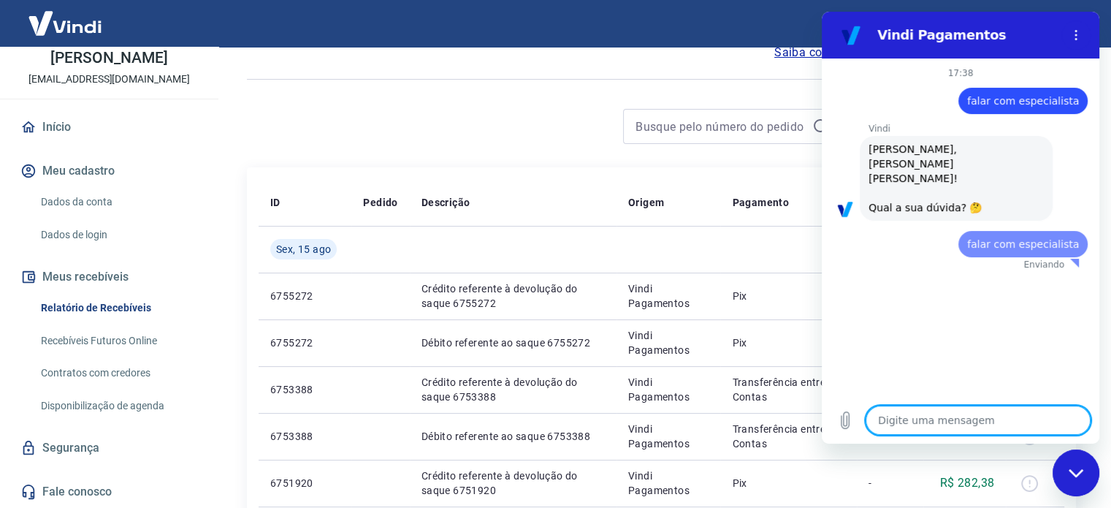
scroll to position [0, 0]
type textarea "x"
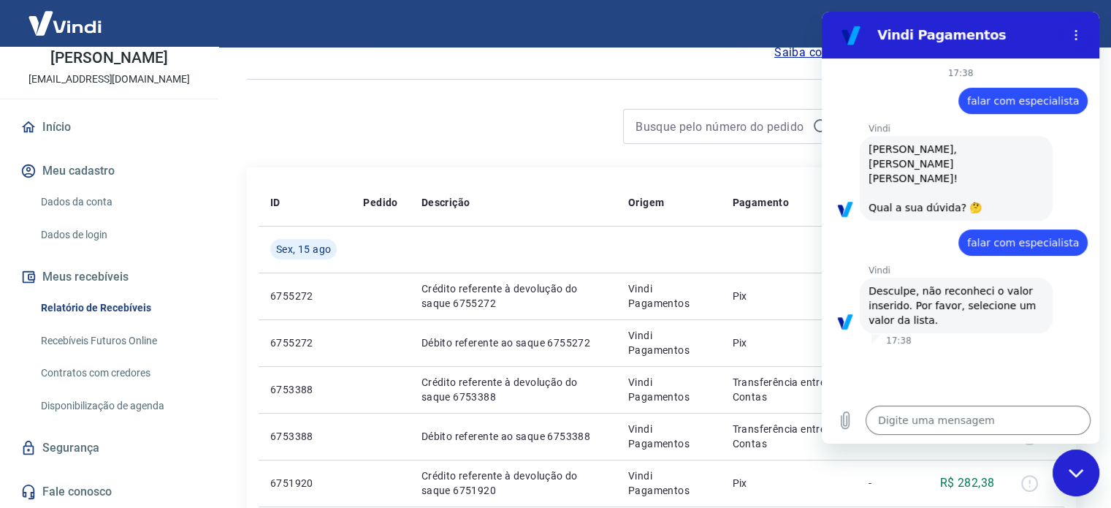
drag, startPoint x: 270, startPoint y: 123, endPoint x: 225, endPoint y: 119, distance: 45.5
click at [269, 122] on div at bounding box center [545, 126] width 596 height 35
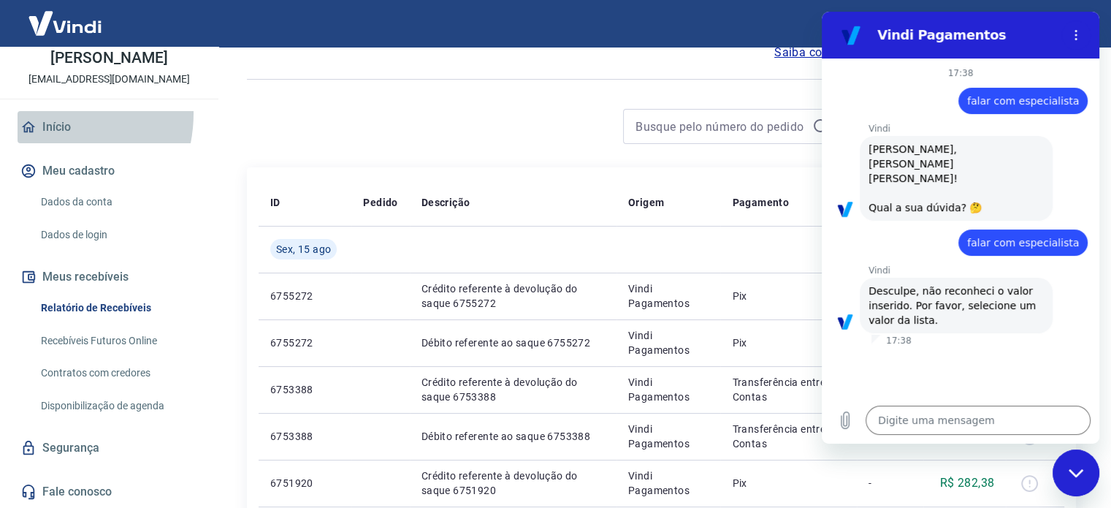
click at [41, 113] on link "Início" at bounding box center [109, 127] width 183 height 32
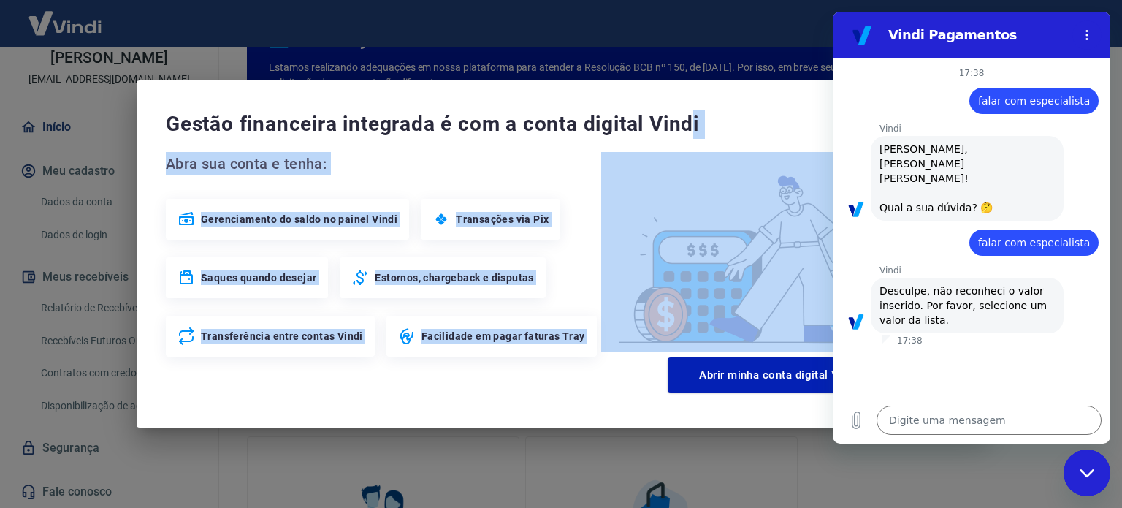
drag, startPoint x: 696, startPoint y: 57, endPoint x: 696, endPoint y: 161, distance: 104.5
click at [696, 161] on div "Gestão financeira integrada é com a conta digital Vindi Abra sua conta e tenha:…" at bounding box center [561, 254] width 1122 height 508
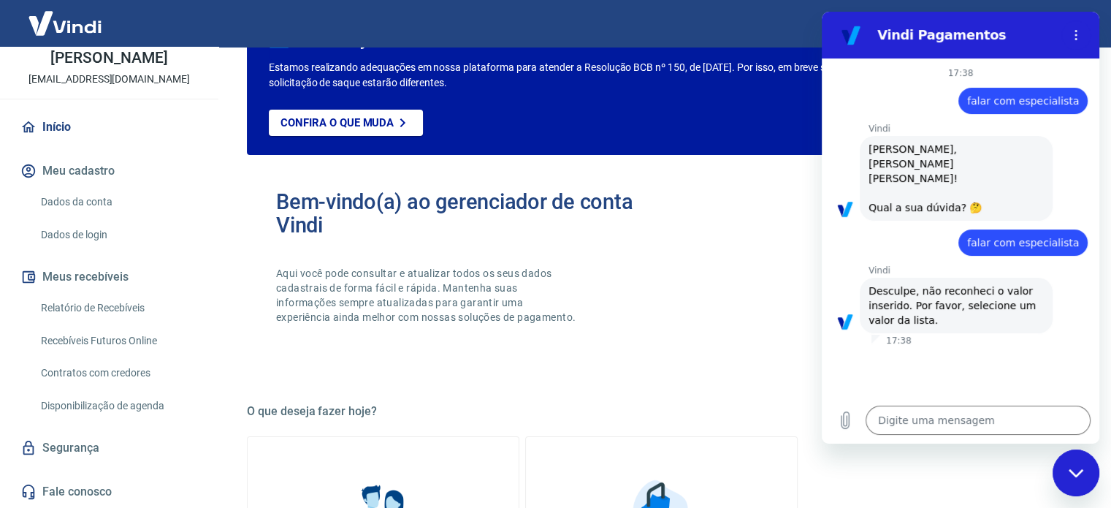
click at [1027, 31] on h2 "Vindi Pagamentos" at bounding box center [967, 35] width 178 height 18
click at [723, 52] on div "ATENÇÃO" at bounding box center [662, 39] width 786 height 39
click at [108, 187] on link "Dados da conta" at bounding box center [118, 202] width 166 height 30
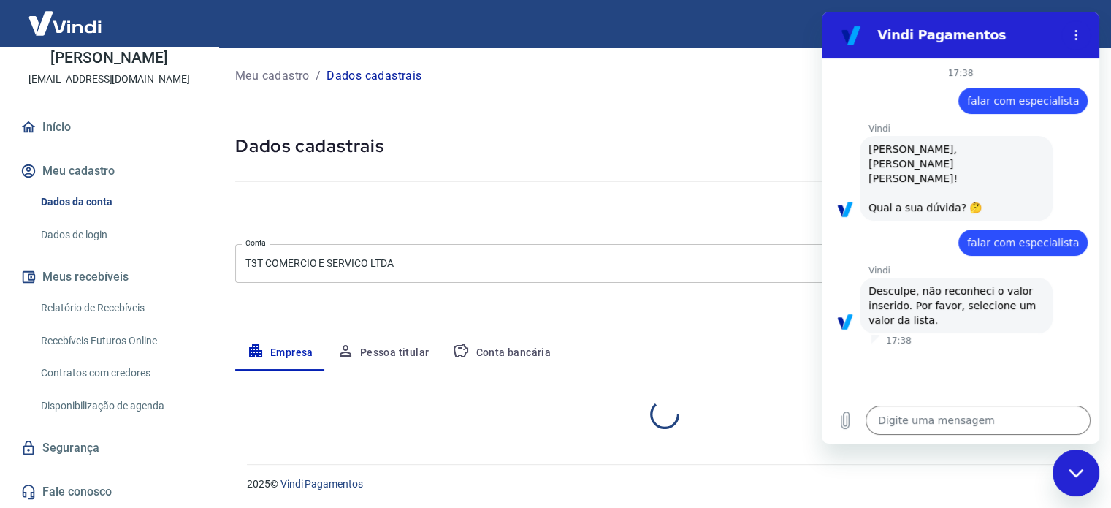
select select "SP"
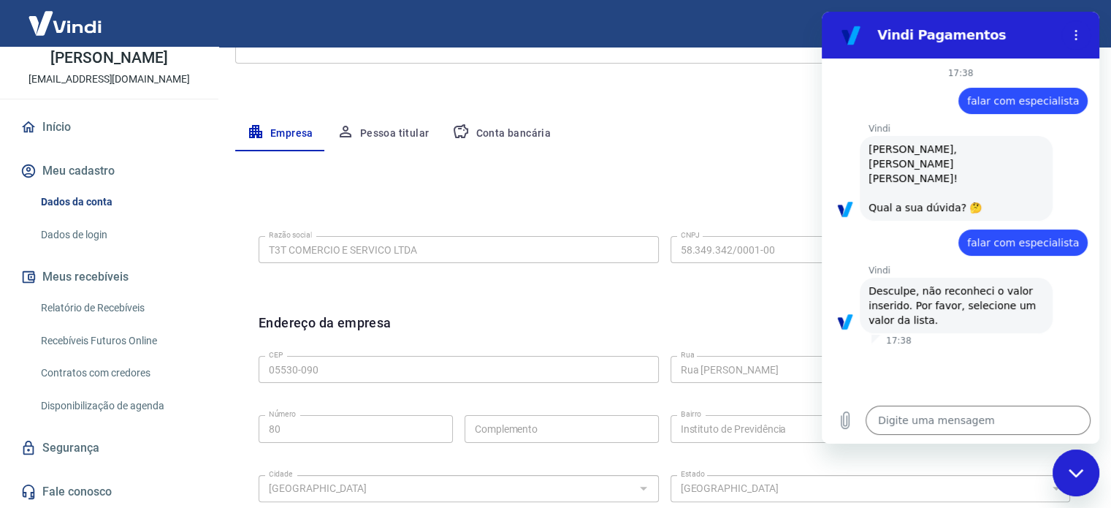
click at [89, 300] on link "Relatório de Recebíveis" at bounding box center [118, 308] width 166 height 30
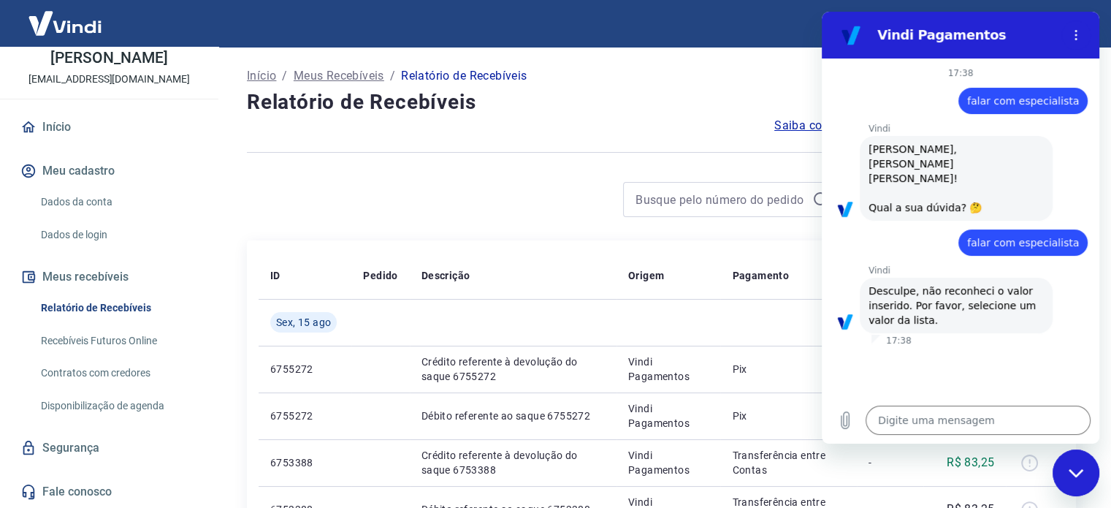
click at [1075, 484] on div "Fechar janela de mensagens" at bounding box center [1076, 473] width 44 height 44
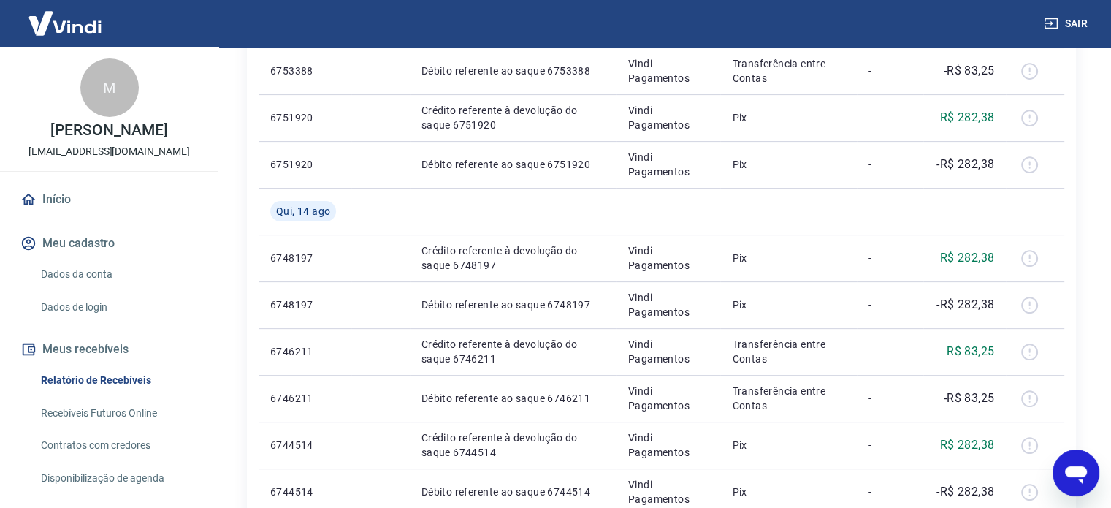
click at [70, 215] on link "Início" at bounding box center [109, 199] width 183 height 32
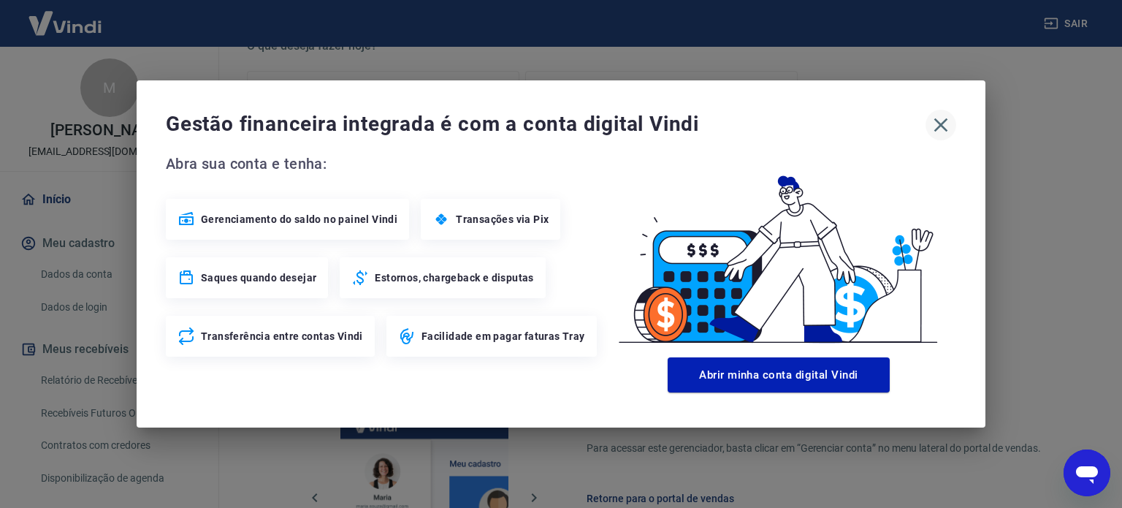
click at [940, 126] on icon "button" at bounding box center [942, 125] width 14 height 14
click at [954, 125] on button "button" at bounding box center [941, 125] width 31 height 31
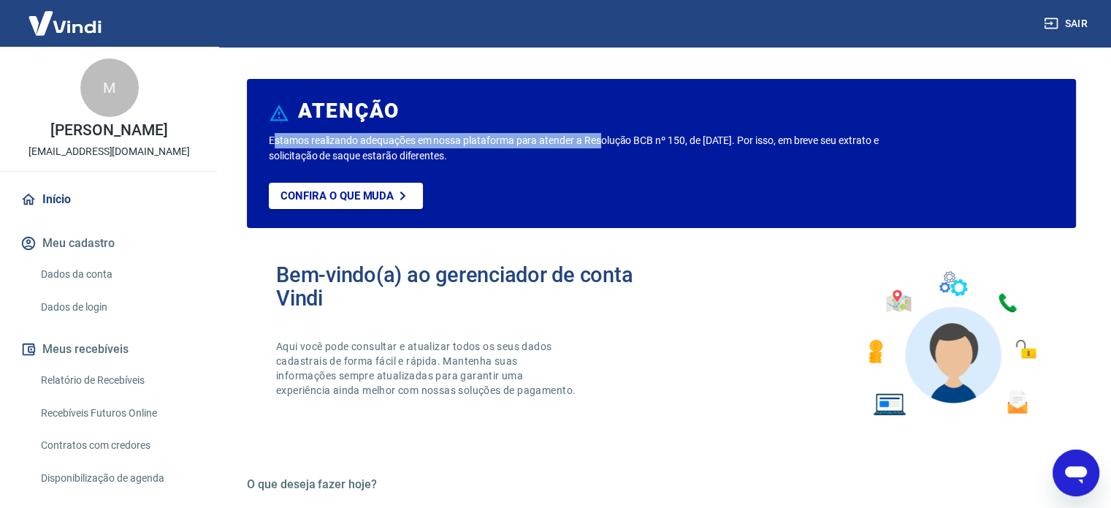
drag, startPoint x: 273, startPoint y: 145, endPoint x: 605, endPoint y: 148, distance: 332.5
click at [604, 148] on p "Estamos realizando adequações em nossa plataforma para atender a Resolução BCB …" at bounding box center [583, 148] width 628 height 31
click at [309, 269] on h2 "Bem-vindo(a) ao gerenciador de conta Vindi" at bounding box center [469, 286] width 386 height 47
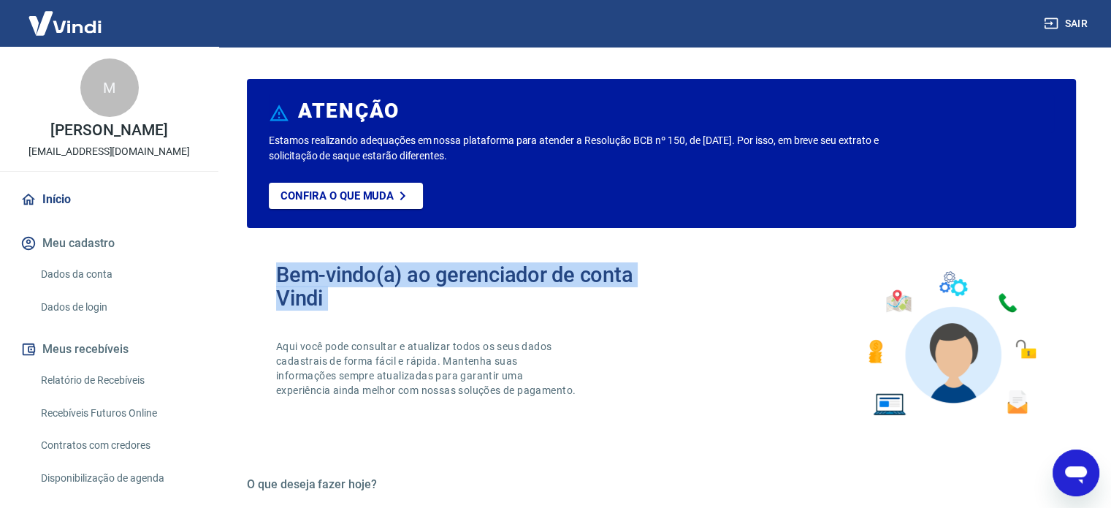
drag, startPoint x: 309, startPoint y: 269, endPoint x: 721, endPoint y: 287, distance: 411.8
click at [720, 286] on div "Bem-vindo(a) ao gerenciador de conta Vindi Aqui você pode consultar e atualizar…" at bounding box center [661, 344] width 829 height 208
click at [721, 287] on div "Bem-vindo(a) ao gerenciador de conta Vindi Aqui você pode consultar e atualizar…" at bounding box center [661, 344] width 829 height 208
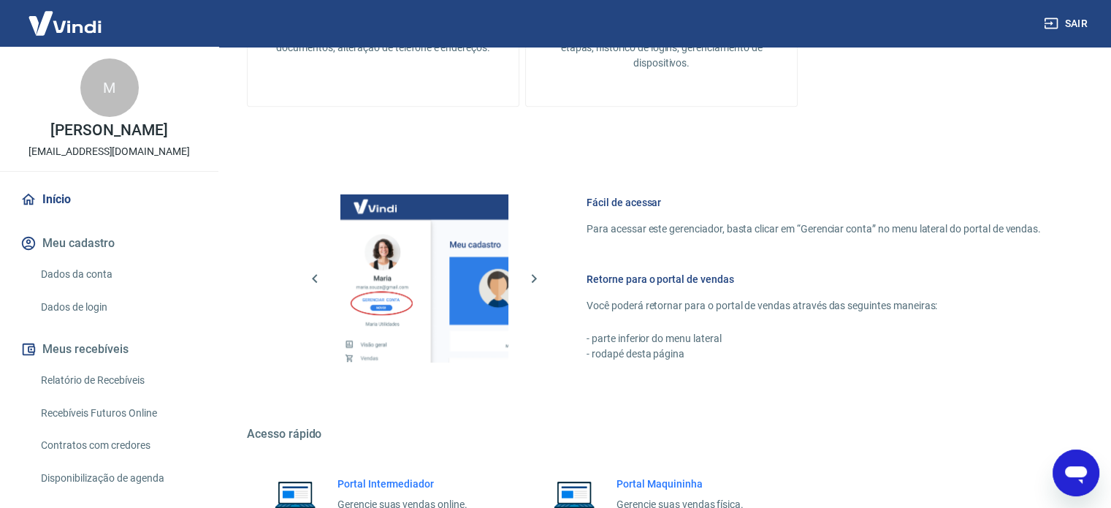
scroll to position [797, 0]
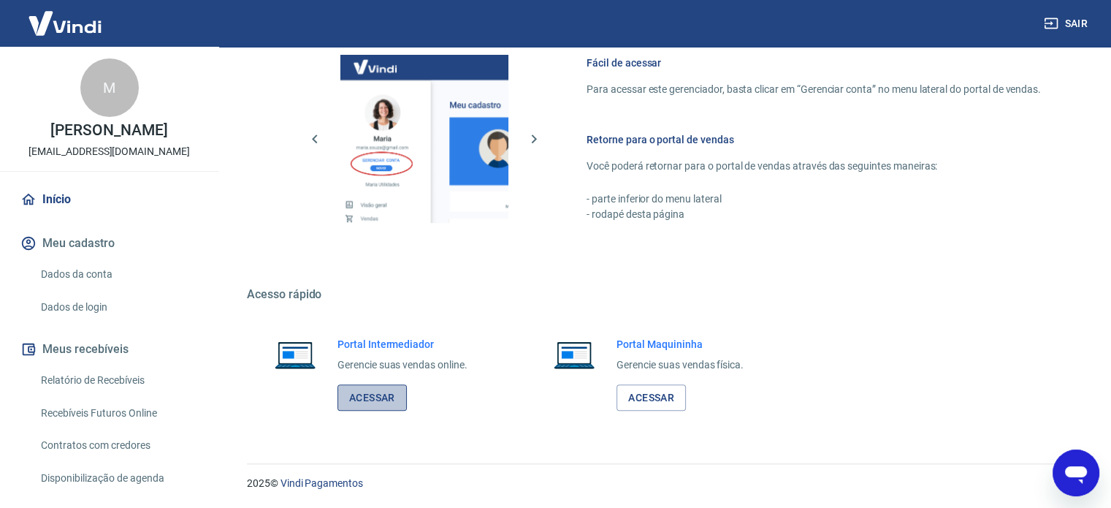
click at [371, 385] on link "Acessar" at bounding box center [372, 397] width 69 height 27
type textarea "x"
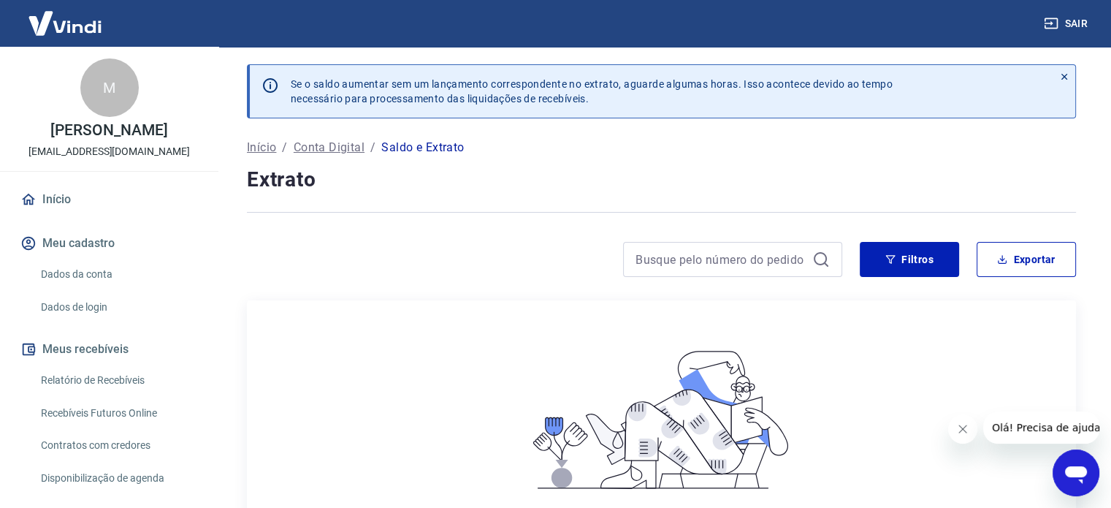
click at [47, 213] on link "Início" at bounding box center [109, 199] width 183 height 32
click at [47, 213] on body "Sair M [PERSON_NAME] [EMAIL_ADDRESS][DOMAIN_NAME] Início Meu cadastro Dados da …" at bounding box center [555, 254] width 1111 height 508
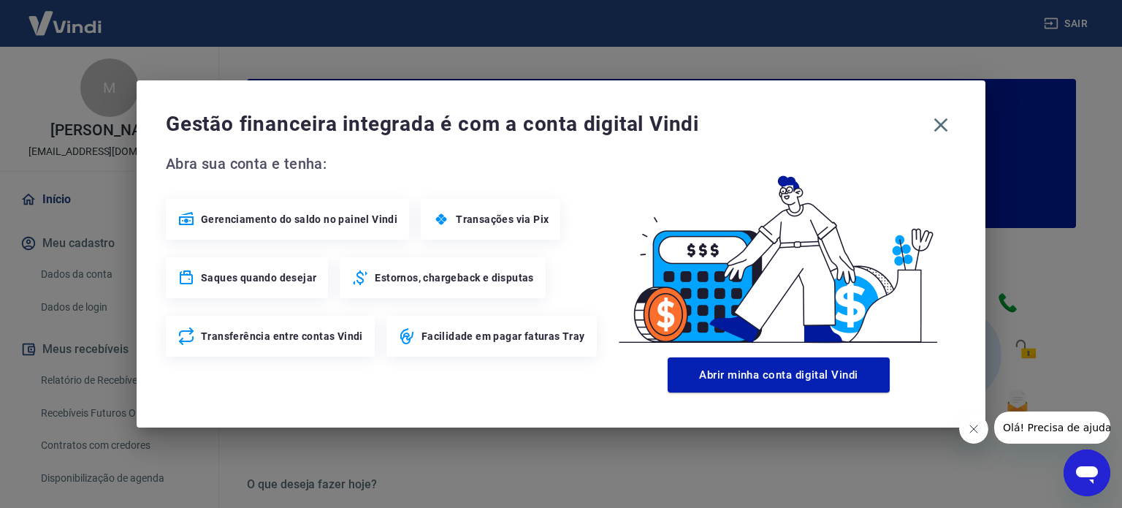
click at [925, 130] on span "Gestão financeira integrada é com a conta digital Vindi" at bounding box center [546, 124] width 760 height 29
click at [942, 123] on icon "button" at bounding box center [942, 125] width 14 height 14
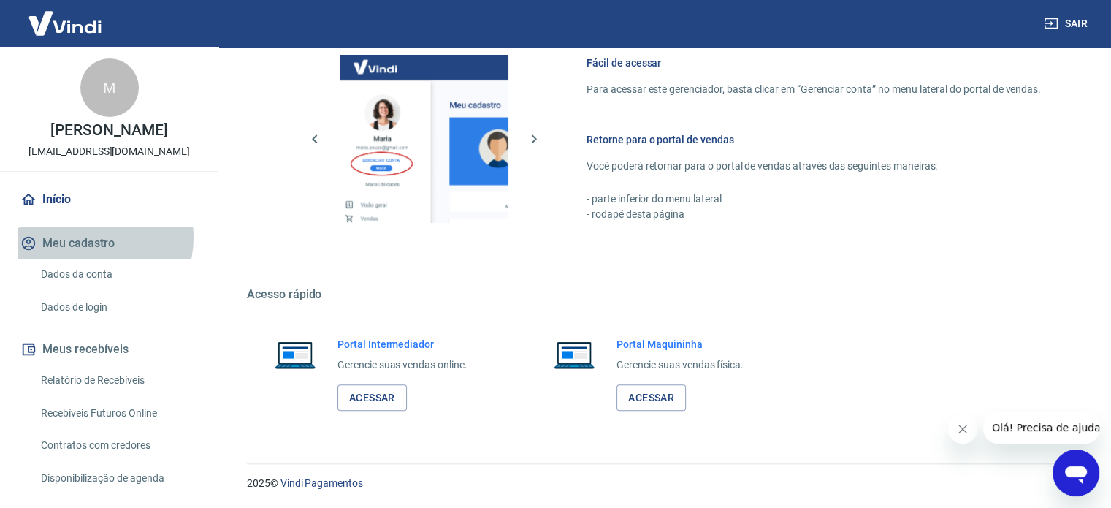
click at [93, 253] on button "Meu cadastro" at bounding box center [109, 243] width 183 height 32
click at [81, 259] on button "Meu cadastro" at bounding box center [109, 243] width 183 height 32
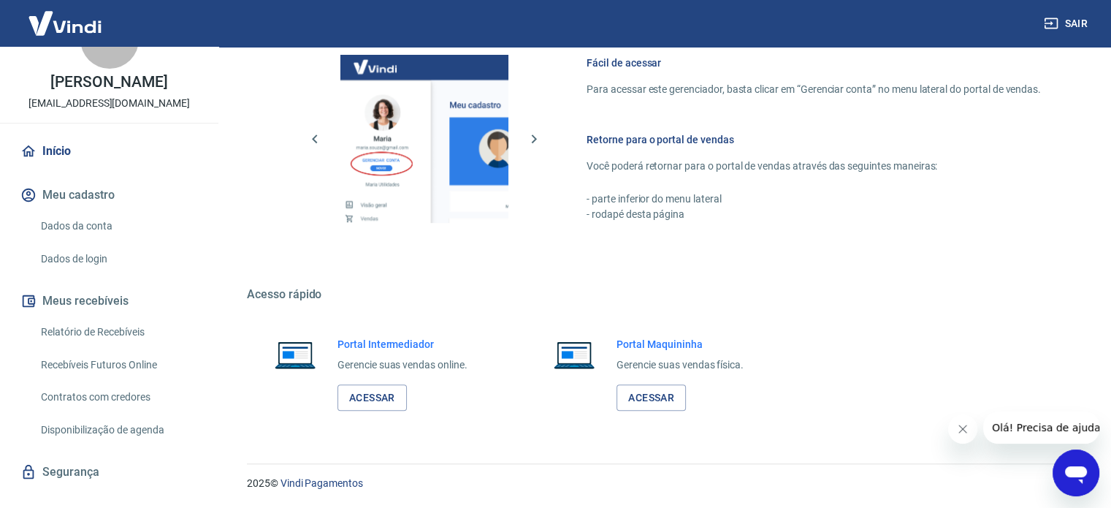
scroll to position [73, 0]
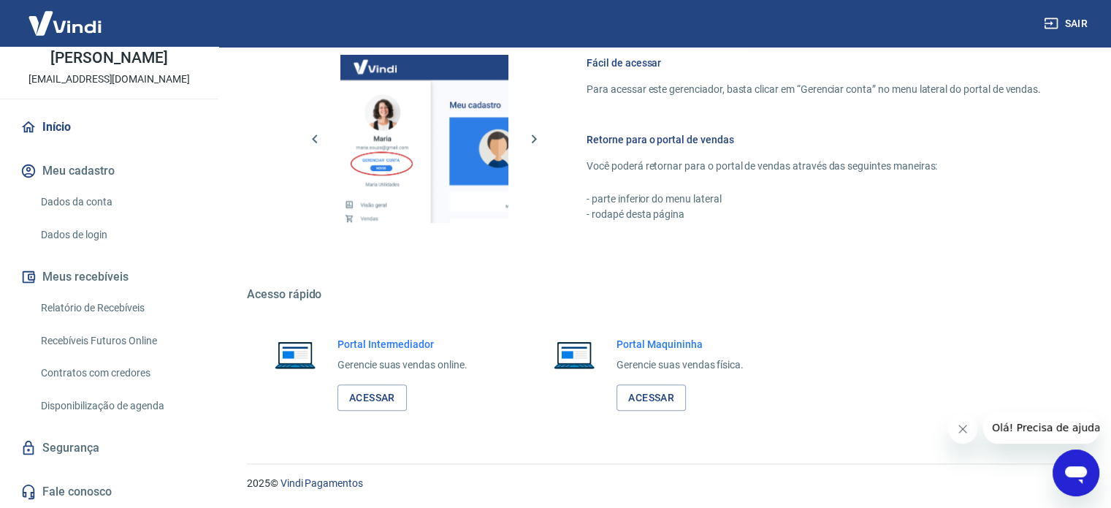
click at [664, 172] on p "Você poderá retornar para o portal de vendas através das seguintes maneiras:" at bounding box center [814, 166] width 455 height 15
drag, startPoint x: 611, startPoint y: 212, endPoint x: 652, endPoint y: 208, distance: 41.1
click at [628, 212] on p "- rodapé desta página" at bounding box center [814, 214] width 455 height 15
click at [652, 208] on p "- rodapé desta página" at bounding box center [814, 214] width 455 height 15
click at [649, 222] on div "Fácil de acessar Para acessar este gerenciador, basta clicar em “Gerenciar cont…" at bounding box center [661, 136] width 829 height 244
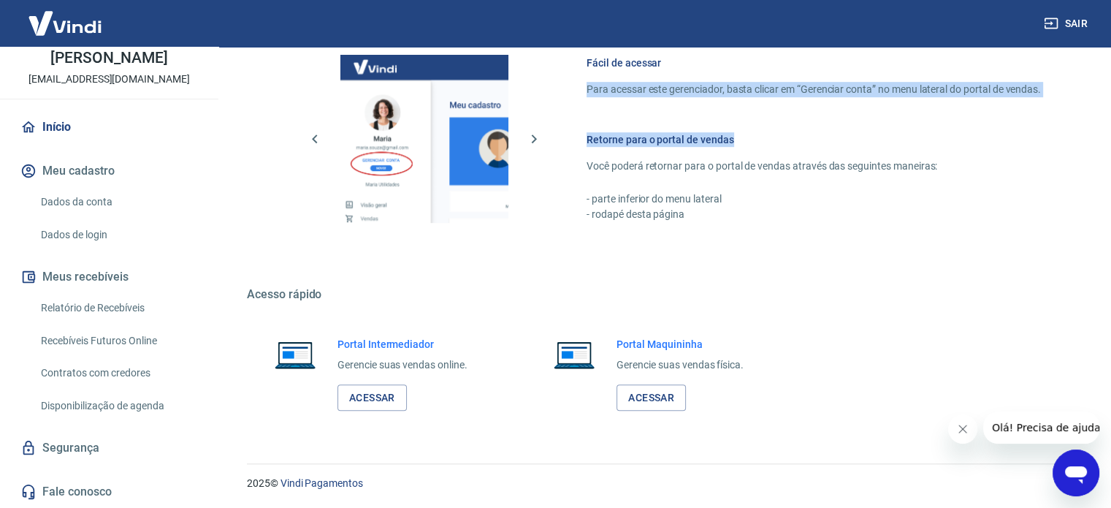
drag, startPoint x: 583, startPoint y: 81, endPoint x: 848, endPoint y: 137, distance: 271.0
click at [845, 103] on div "Fácil de acessar Para acessar este gerenciador, basta clicar em “Gerenciar cont…" at bounding box center [661, 136] width 829 height 244
click at [445, 169] on img at bounding box center [425, 139] width 168 height 168
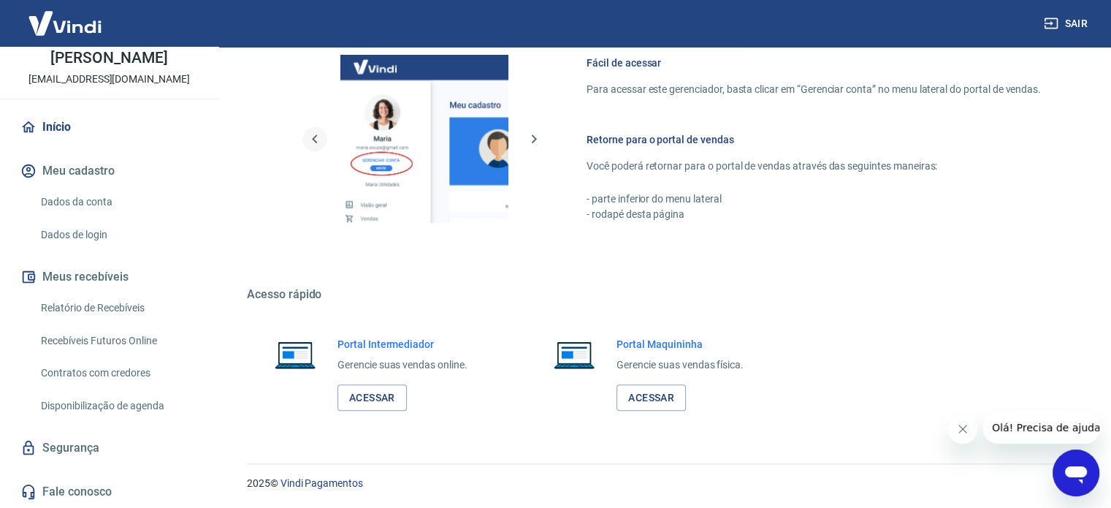
click at [299, 140] on div "Fácil de acessar Para acessar este gerenciador, basta clicar em “Gerenciar cont…" at bounding box center [661, 136] width 829 height 244
click at [322, 134] on icon "button" at bounding box center [315, 139] width 18 height 18
click at [67, 429] on div "Início Meu cadastro Dados da conta Dados de login Meus recebíveis Relatório de …" at bounding box center [109, 309] width 218 height 397
click at [64, 449] on link "Segurança" at bounding box center [109, 448] width 183 height 32
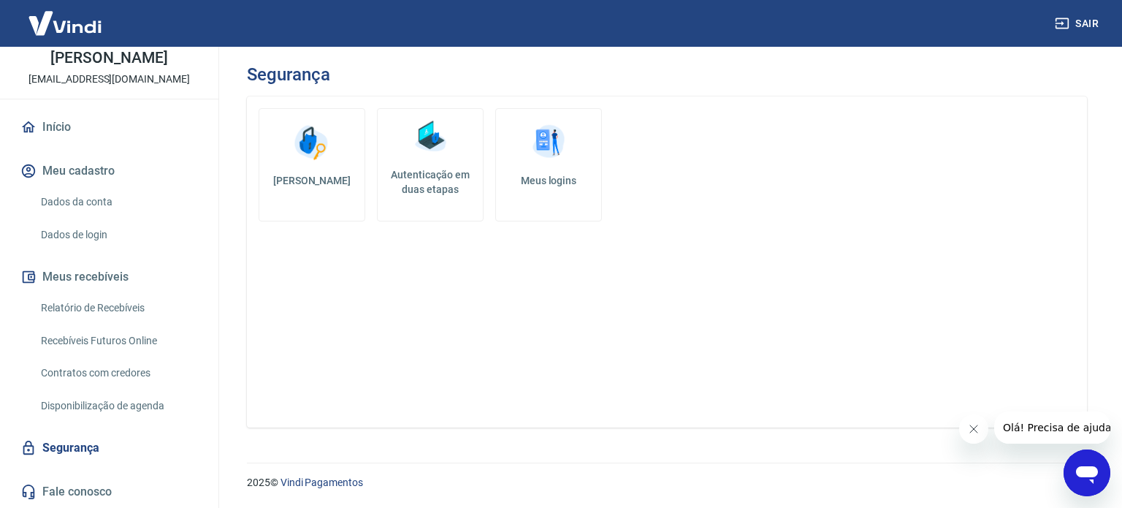
click at [313, 142] on img at bounding box center [312, 143] width 44 height 44
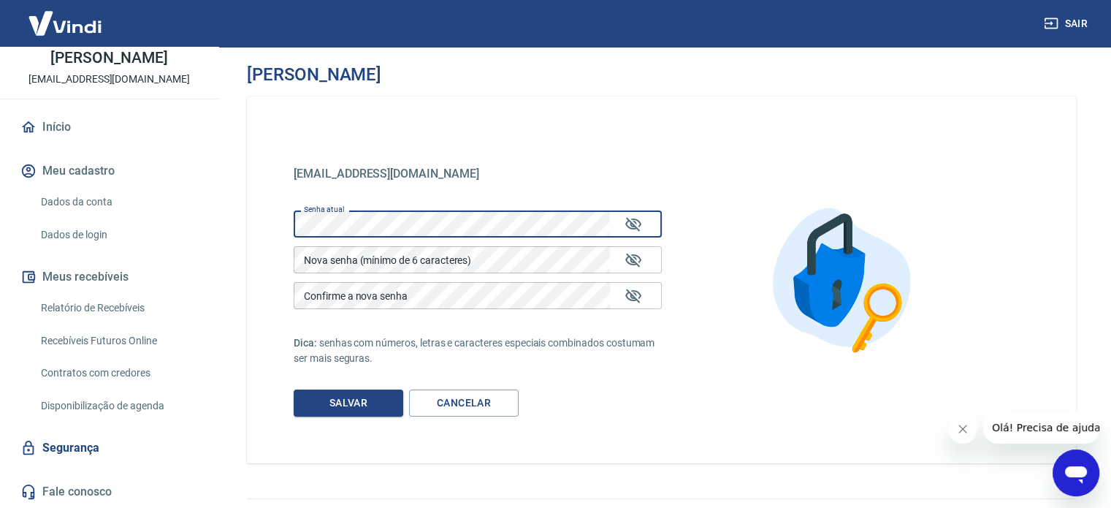
click at [61, 194] on link "Dados da conta" at bounding box center [118, 202] width 166 height 30
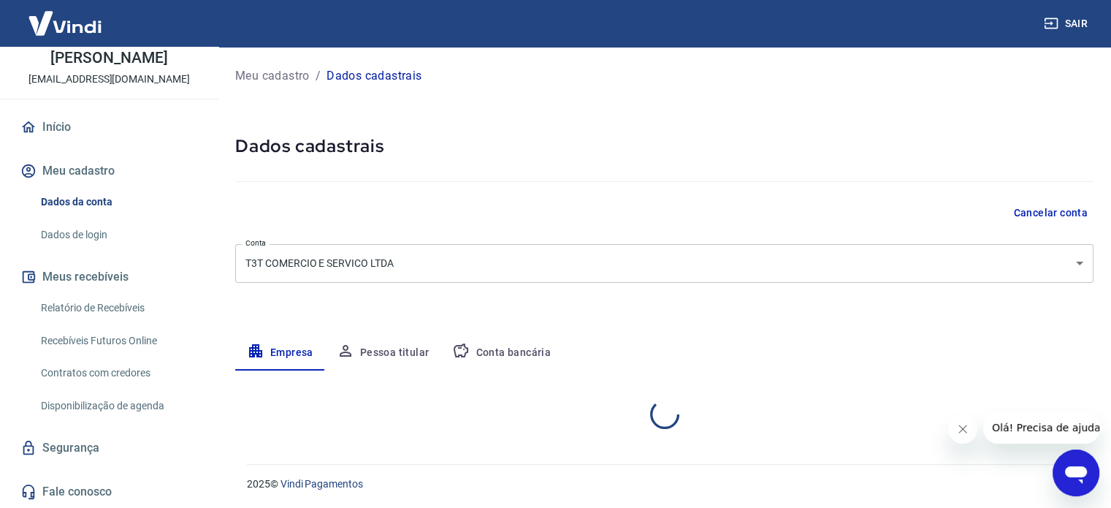
select select "SP"
click at [73, 171] on button "Meu cadastro" at bounding box center [109, 171] width 183 height 32
click at [64, 130] on link "Início" at bounding box center [109, 127] width 183 height 32
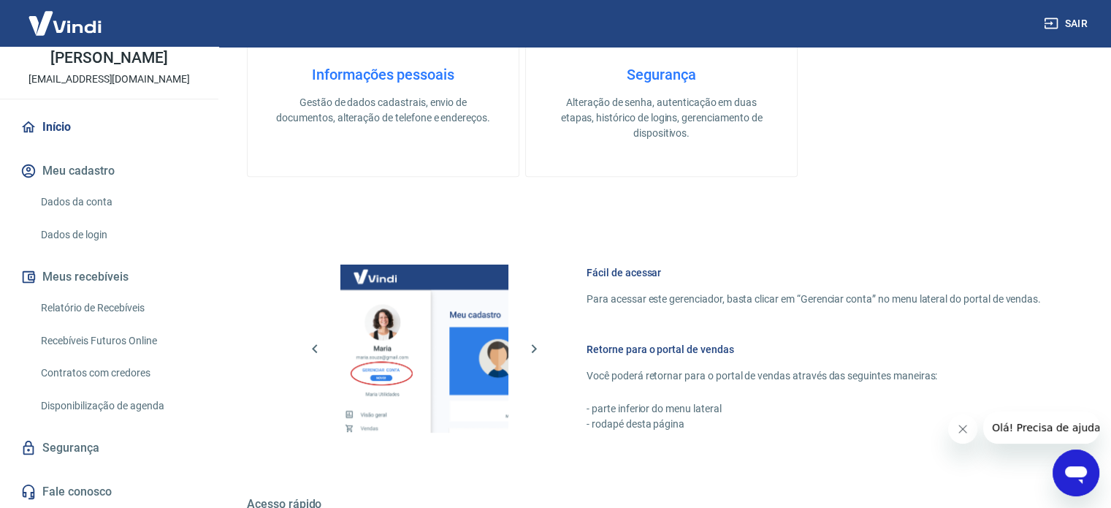
scroll to position [578, 0]
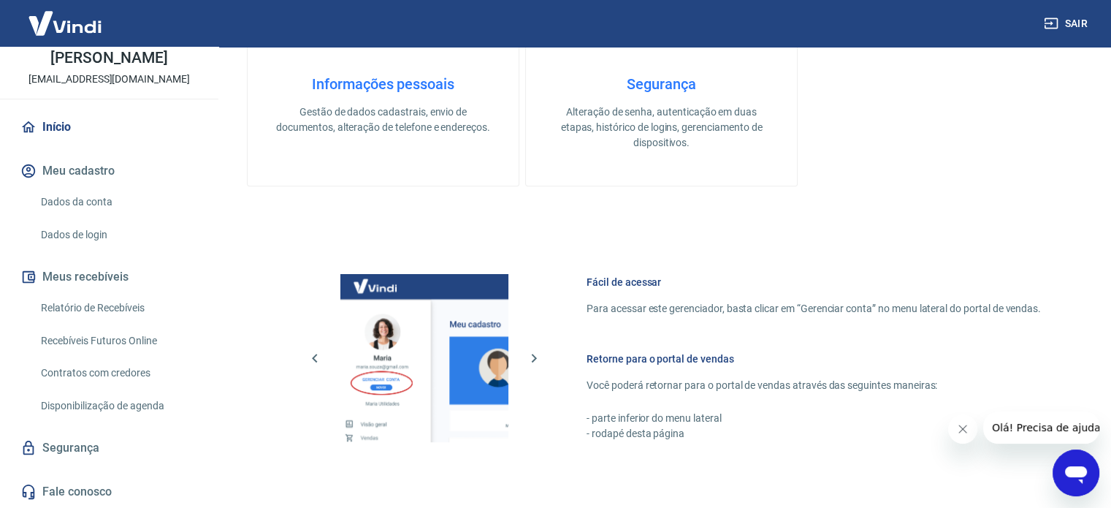
click at [53, 308] on link "Relatório de Recebíveis" at bounding box center [118, 308] width 166 height 30
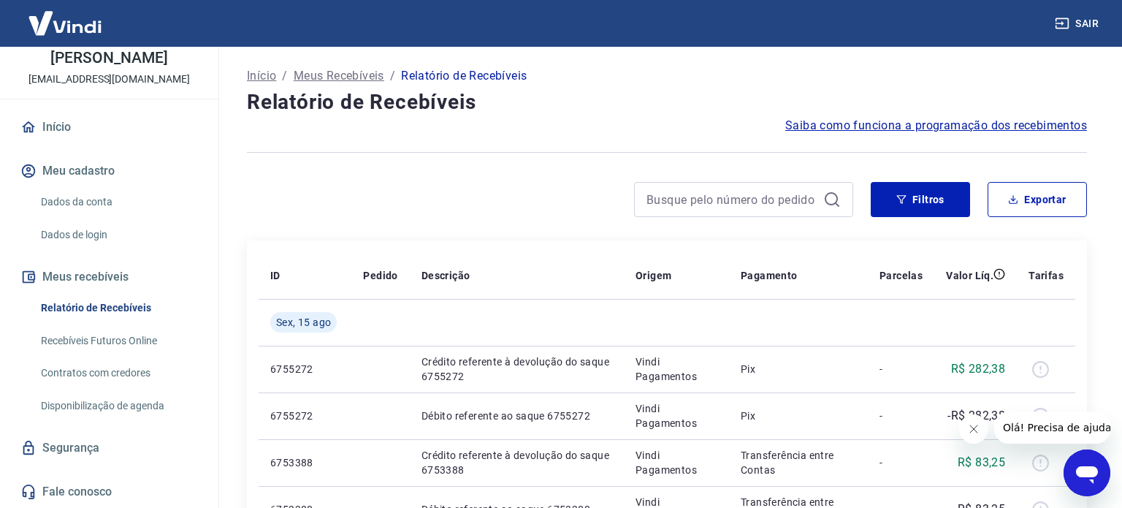
click at [98, 309] on link "Relatório de Recebíveis" at bounding box center [118, 308] width 166 height 30
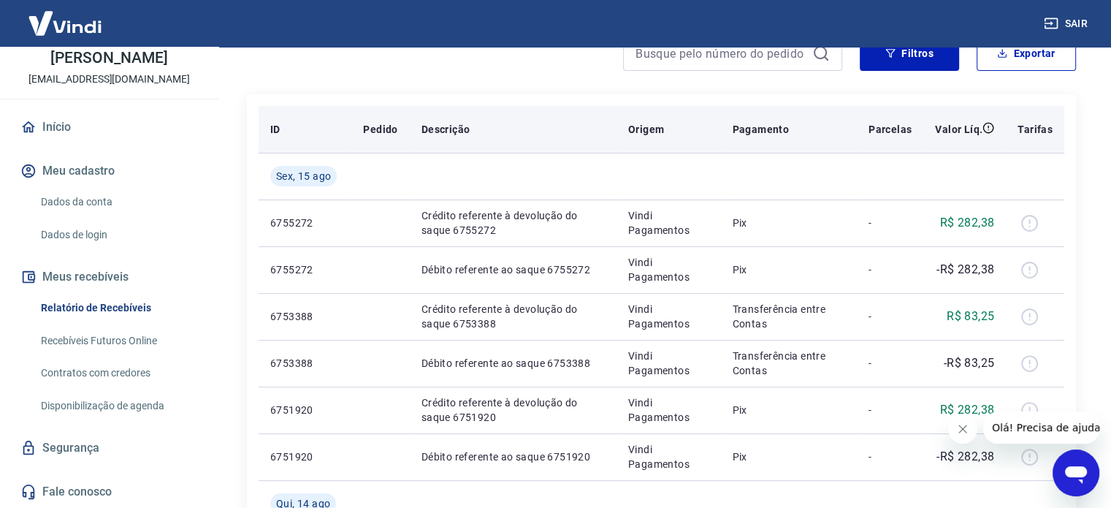
scroll to position [219, 0]
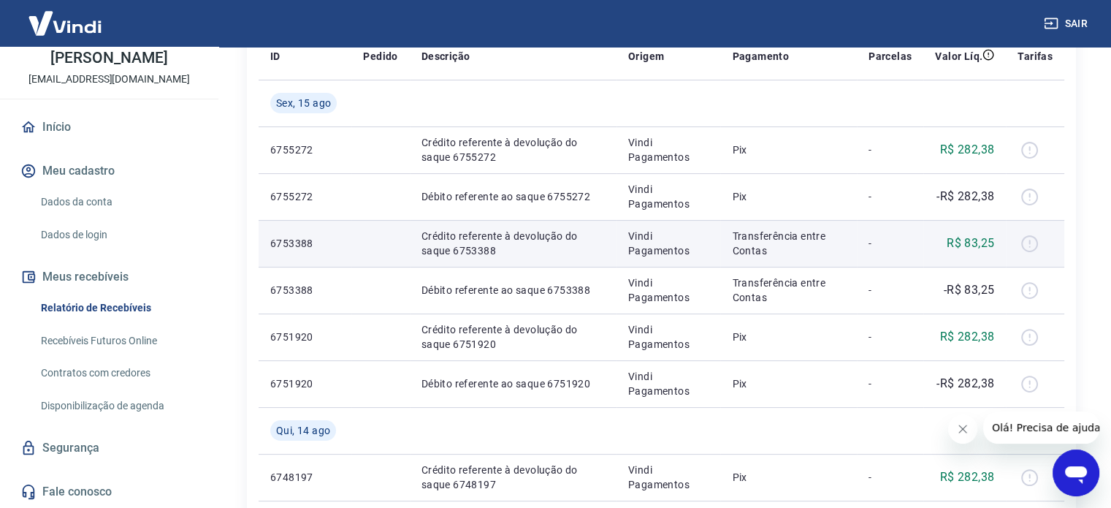
click at [1028, 240] on div at bounding box center [1035, 243] width 35 height 23
click at [1024, 240] on div at bounding box center [1035, 243] width 35 height 23
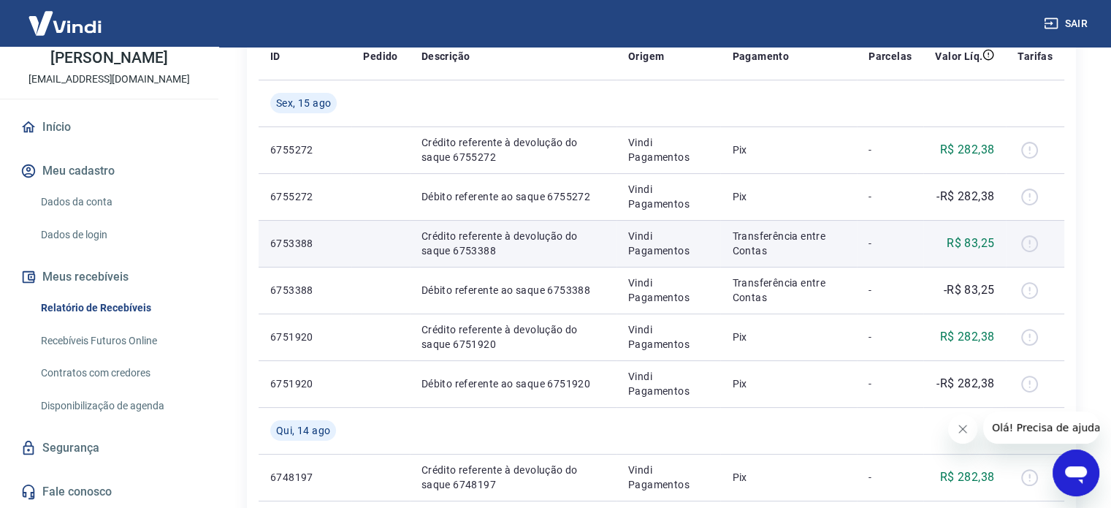
click at [864, 238] on td "-" at bounding box center [890, 243] width 66 height 47
click at [1026, 240] on div at bounding box center [1035, 243] width 35 height 23
click at [970, 244] on p "R$ 83,25" at bounding box center [970, 244] width 47 height 18
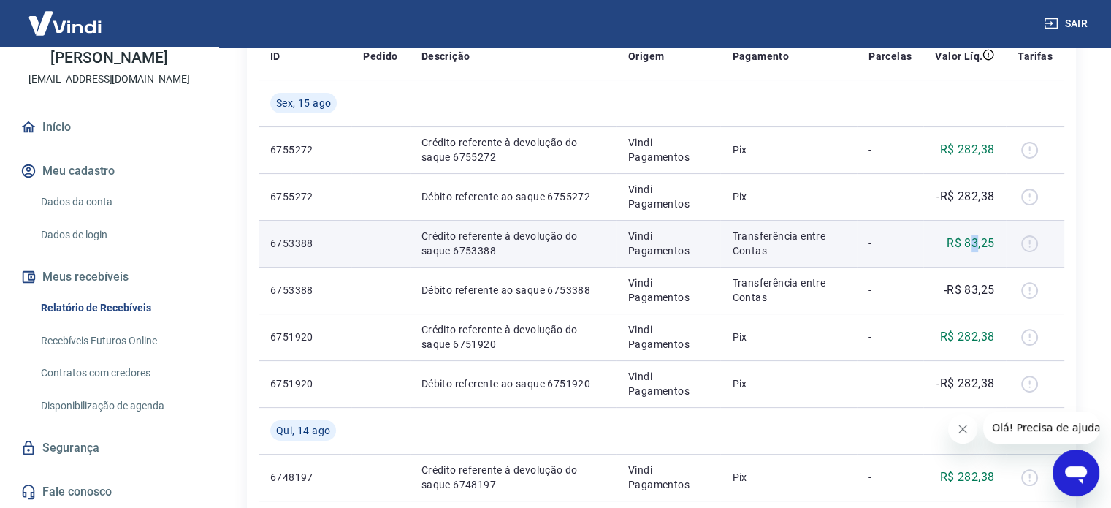
click at [970, 244] on p "R$ 83,25" at bounding box center [970, 244] width 47 height 18
drag, startPoint x: 873, startPoint y: 245, endPoint x: 894, endPoint y: 239, distance: 22.7
click at [889, 241] on p "-" at bounding box center [890, 243] width 43 height 15
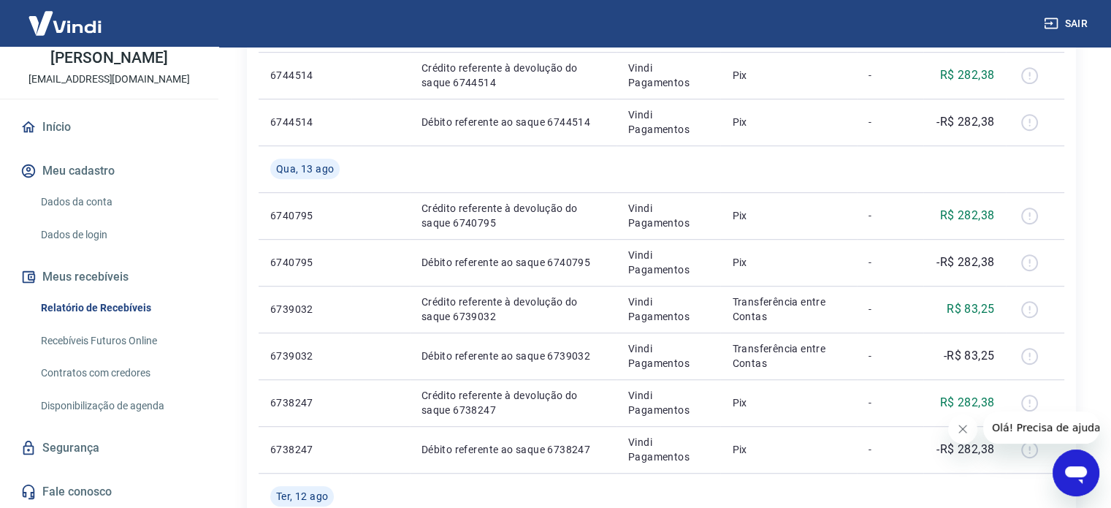
scroll to position [860, 0]
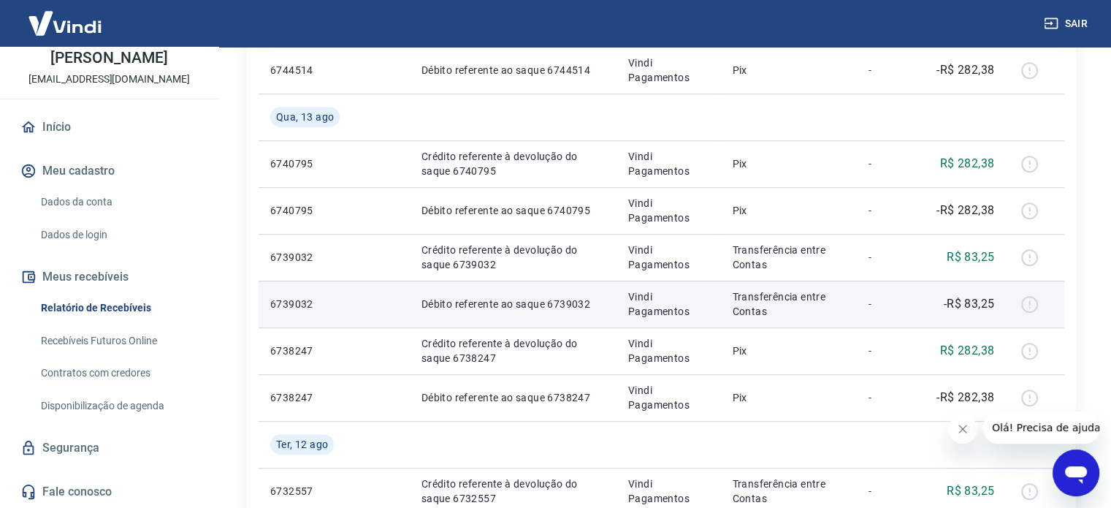
click at [438, 313] on td "Débito referente ao saque 6739032" at bounding box center [513, 304] width 207 height 47
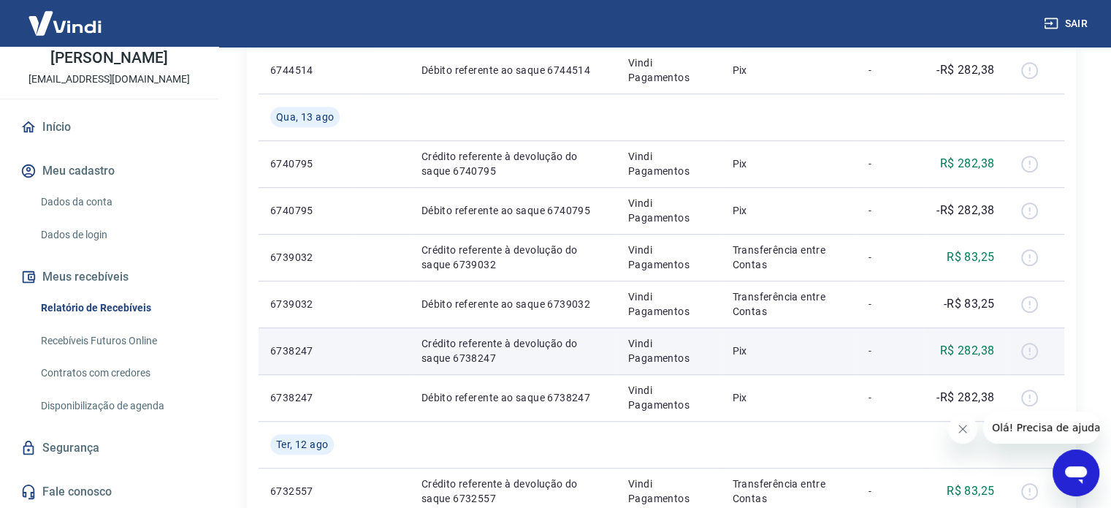
drag, startPoint x: 438, startPoint y: 313, endPoint x: 689, endPoint y: 330, distance: 251.9
click at [471, 307] on td "Débito referente ao saque 6739032" at bounding box center [513, 304] width 207 height 47
drag, startPoint x: 731, startPoint y: 330, endPoint x: 824, endPoint y: 332, distance: 92.9
click at [824, 332] on td "Pix" at bounding box center [789, 350] width 136 height 47
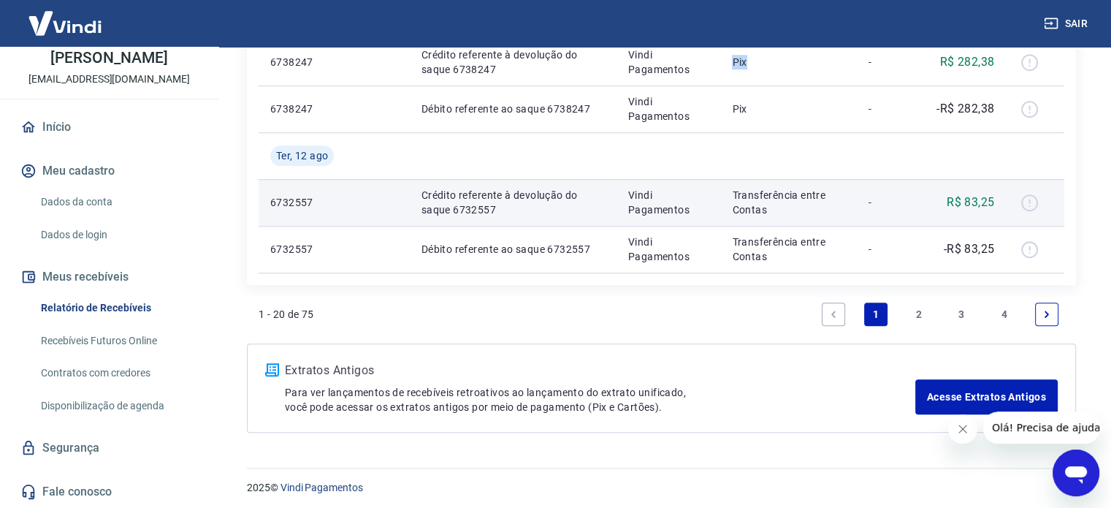
scroll to position [1152, 0]
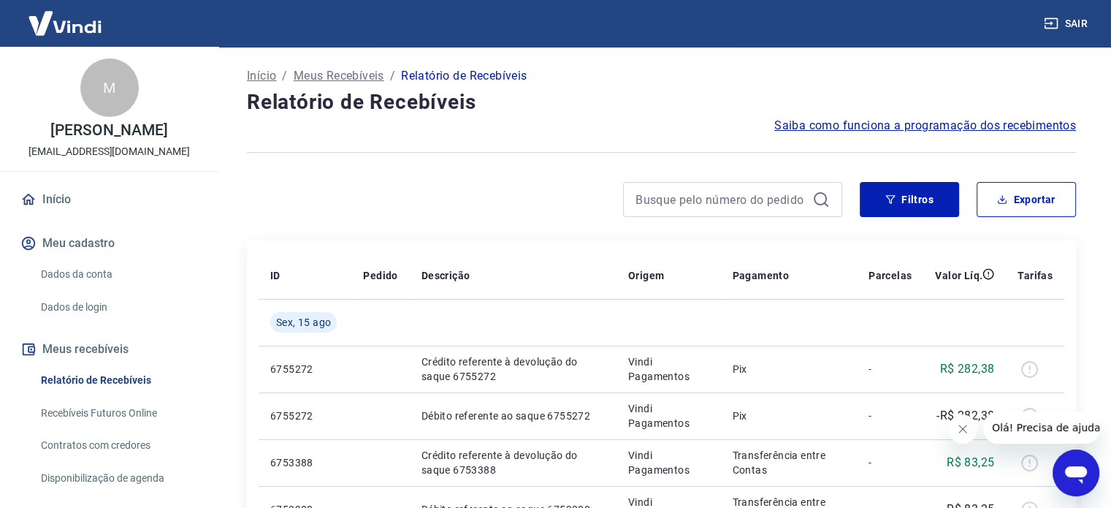
click at [885, 125] on span "Saiba como funciona a programação dos recebimentos" at bounding box center [926, 126] width 302 height 18
